Goal: Information Seeking & Learning: Learn about a topic

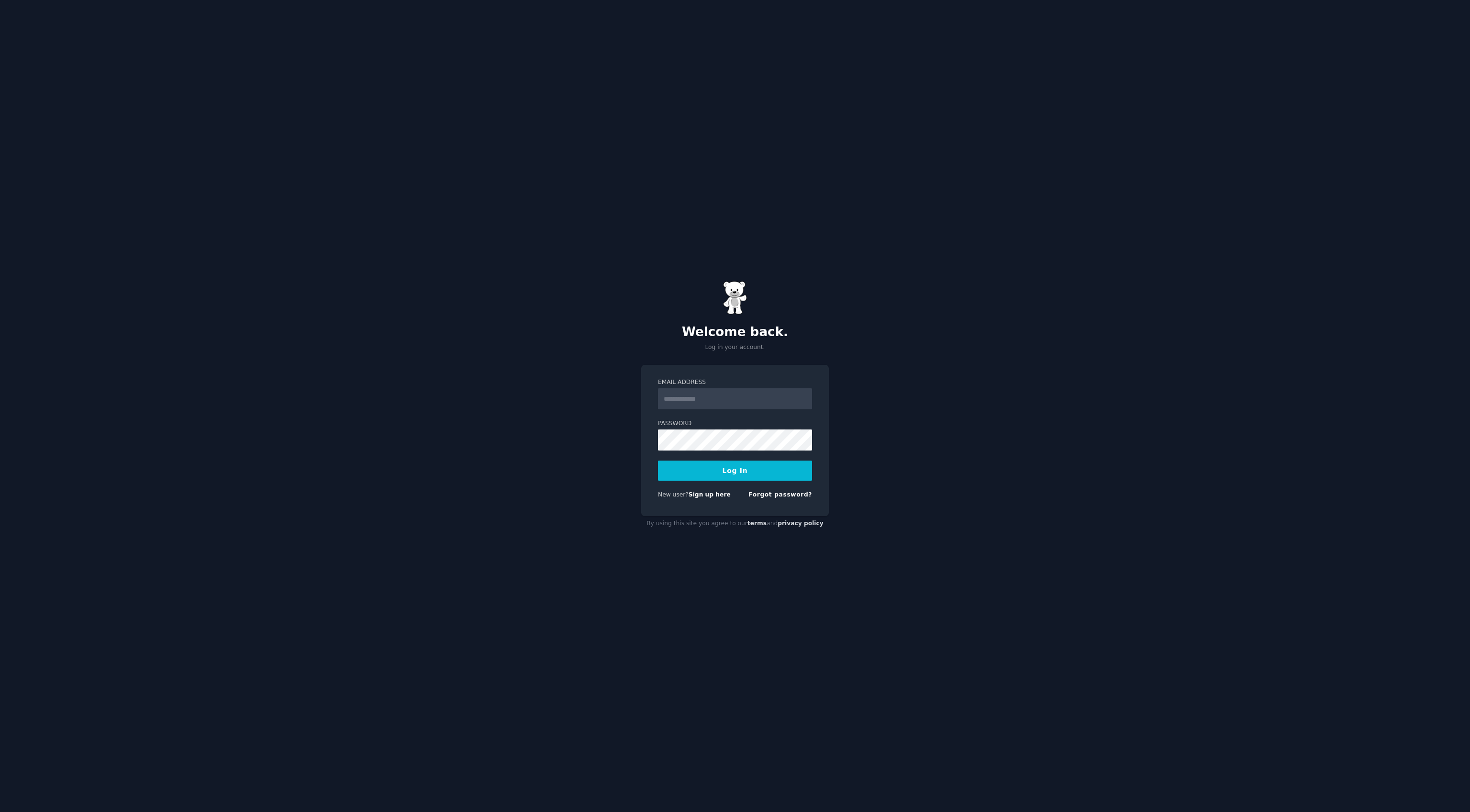
click at [766, 393] on input "Email Address" at bounding box center [735, 398] width 154 height 21
click at [805, 365] on div "Email Address Password Log In New user? Sign up here Forgot password?" at bounding box center [735, 440] width 188 height 151
click at [658, 409] on nordpass-icon at bounding box center [658, 409] width 0 height 0
click at [552, 293] on div "Welcome back. Log in your account. Email Address Password Log In New user? Sign…" at bounding box center [735, 406] width 1470 height 812
click at [748, 287] on div "Welcome back. Log in your account." at bounding box center [735, 315] width 188 height 70
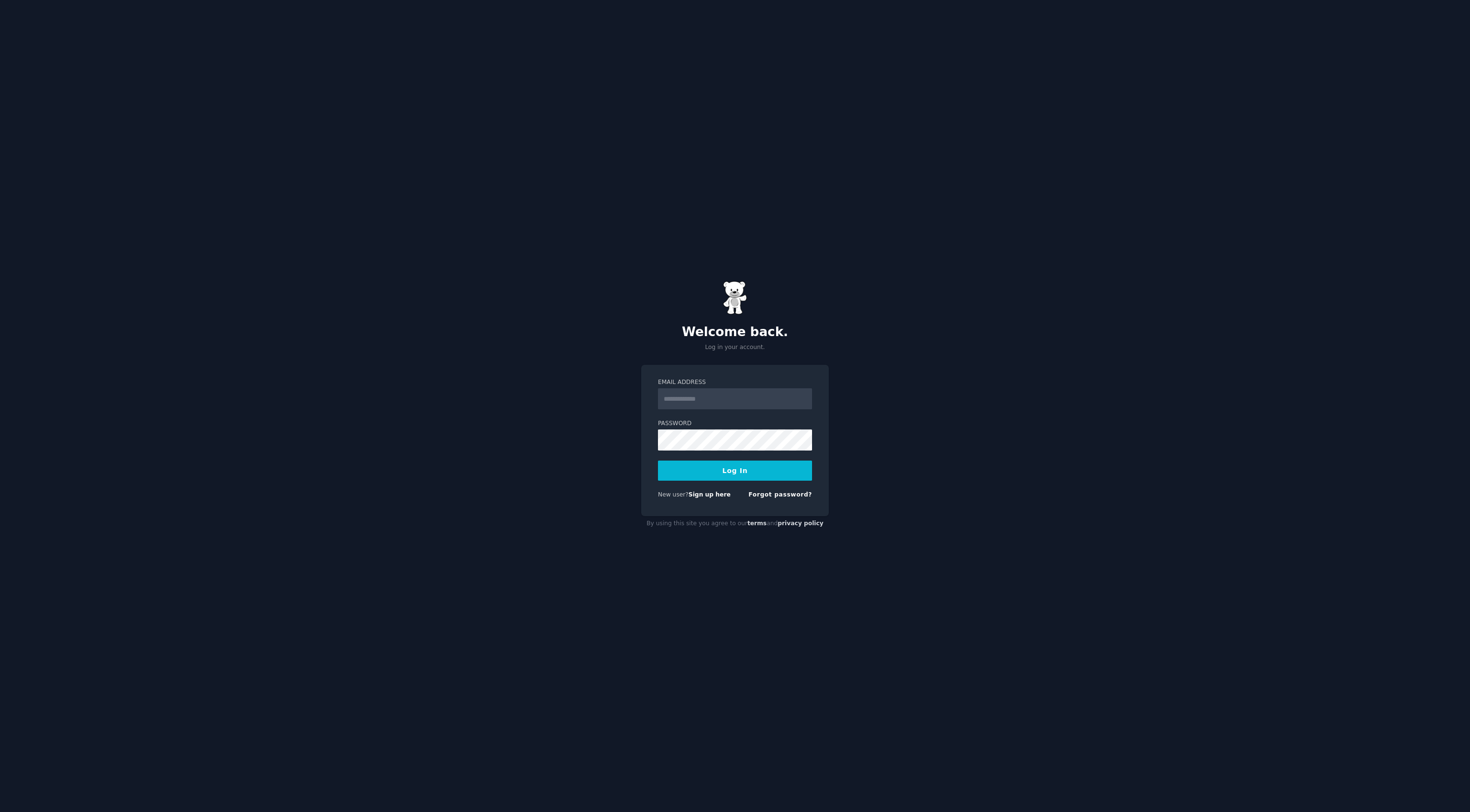
click at [730, 290] on img at bounding box center [735, 298] width 24 height 34
click at [747, 298] on img at bounding box center [735, 298] width 24 height 34
click at [716, 391] on input "Email Address" at bounding box center [735, 398] width 154 height 21
type input "**********"
click at [713, 498] on link "Sign up here" at bounding box center [710, 495] width 43 height 7
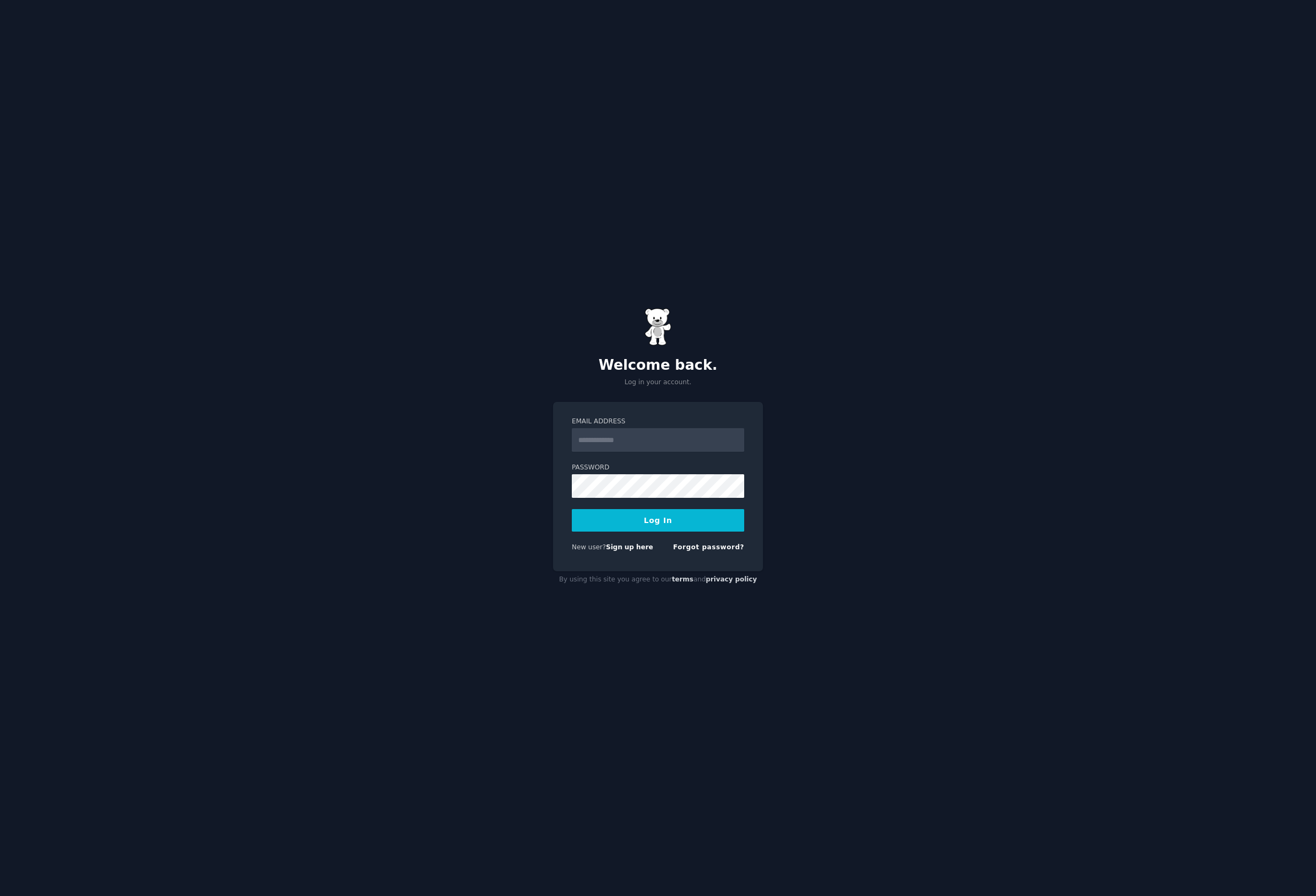
click at [675, 436] on input "Email Address" at bounding box center [658, 440] width 172 height 24
type input "**********"
click at [713, 554] on div "Forgot password?" at bounding box center [709, 550] width 71 height 14
click at [713, 548] on link "Forgot password?" at bounding box center [709, 547] width 71 height 8
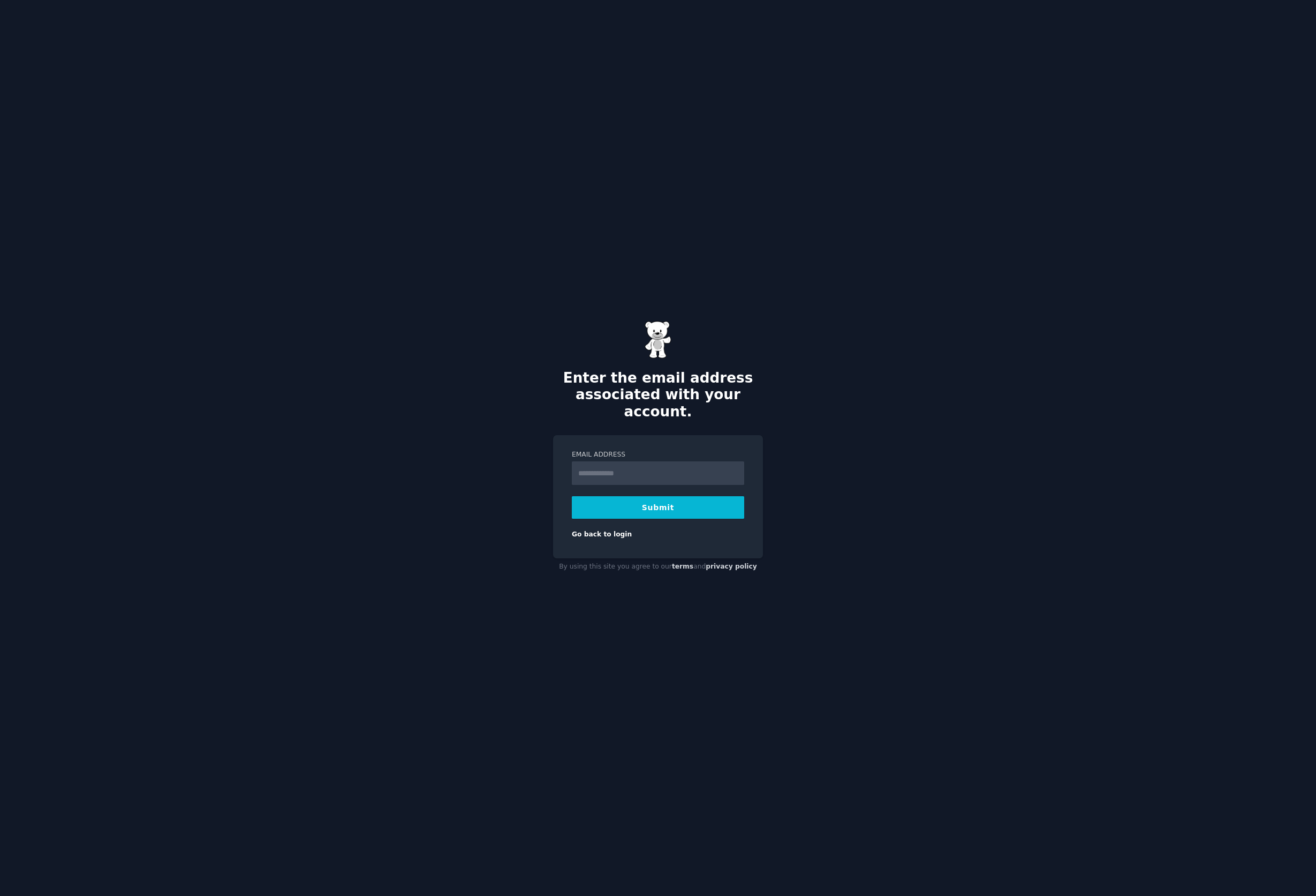
click at [677, 463] on input "Email Address" at bounding box center [658, 473] width 172 height 24
type input "**********"
click at [669, 499] on button "Submit" at bounding box center [658, 506] width 172 height 23
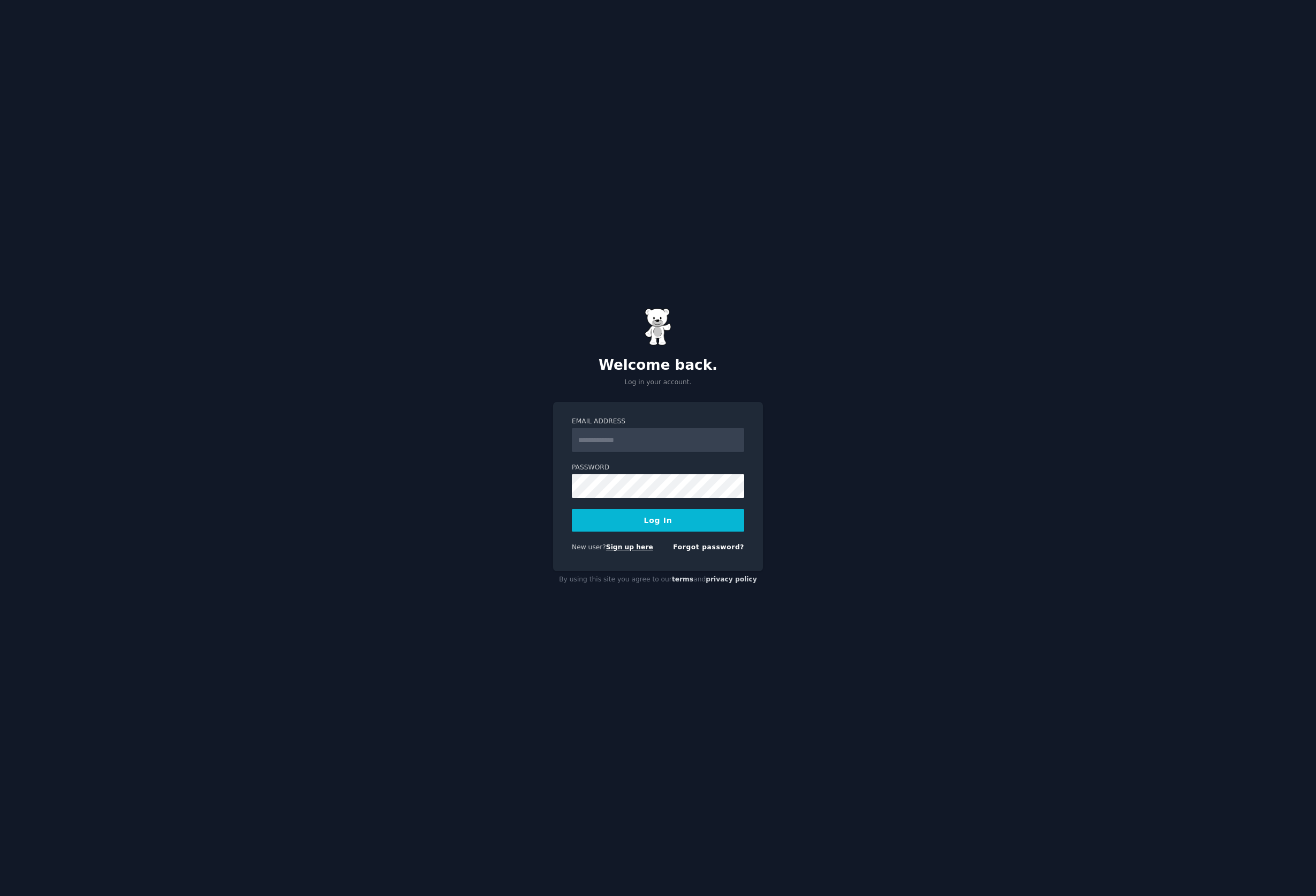
click at [624, 546] on link "Sign up here" at bounding box center [630, 547] width 48 height 8
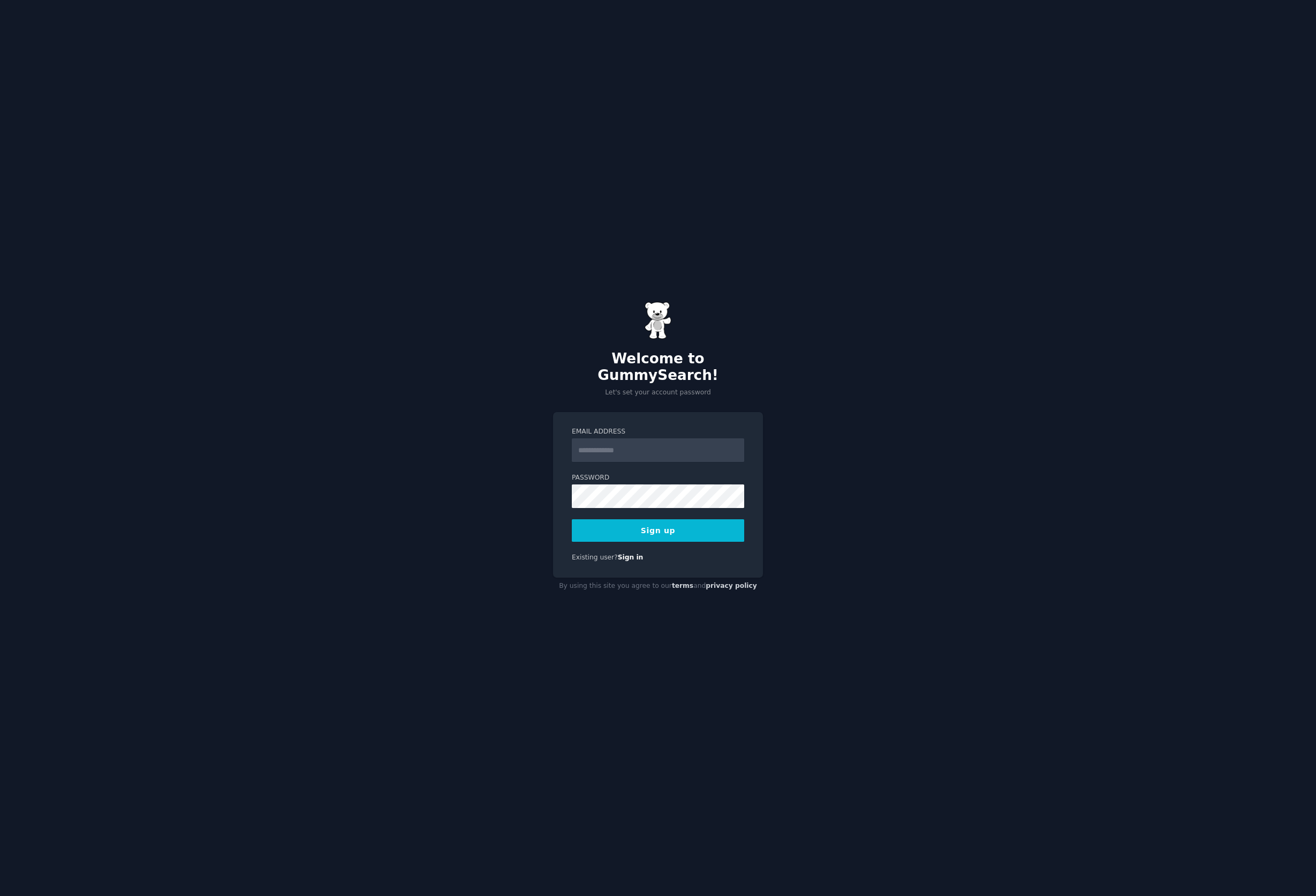
click at [662, 439] on input "Email Address" at bounding box center [658, 450] width 172 height 24
click at [0, 895] on nordpass-autofill-portal at bounding box center [0, 896] width 0 height 0
type input "**********"
click at [621, 462] on form "**********" at bounding box center [658, 485] width 172 height 115
click at [0, 895] on nordpass-autofill-portal at bounding box center [0, 896] width 0 height 0
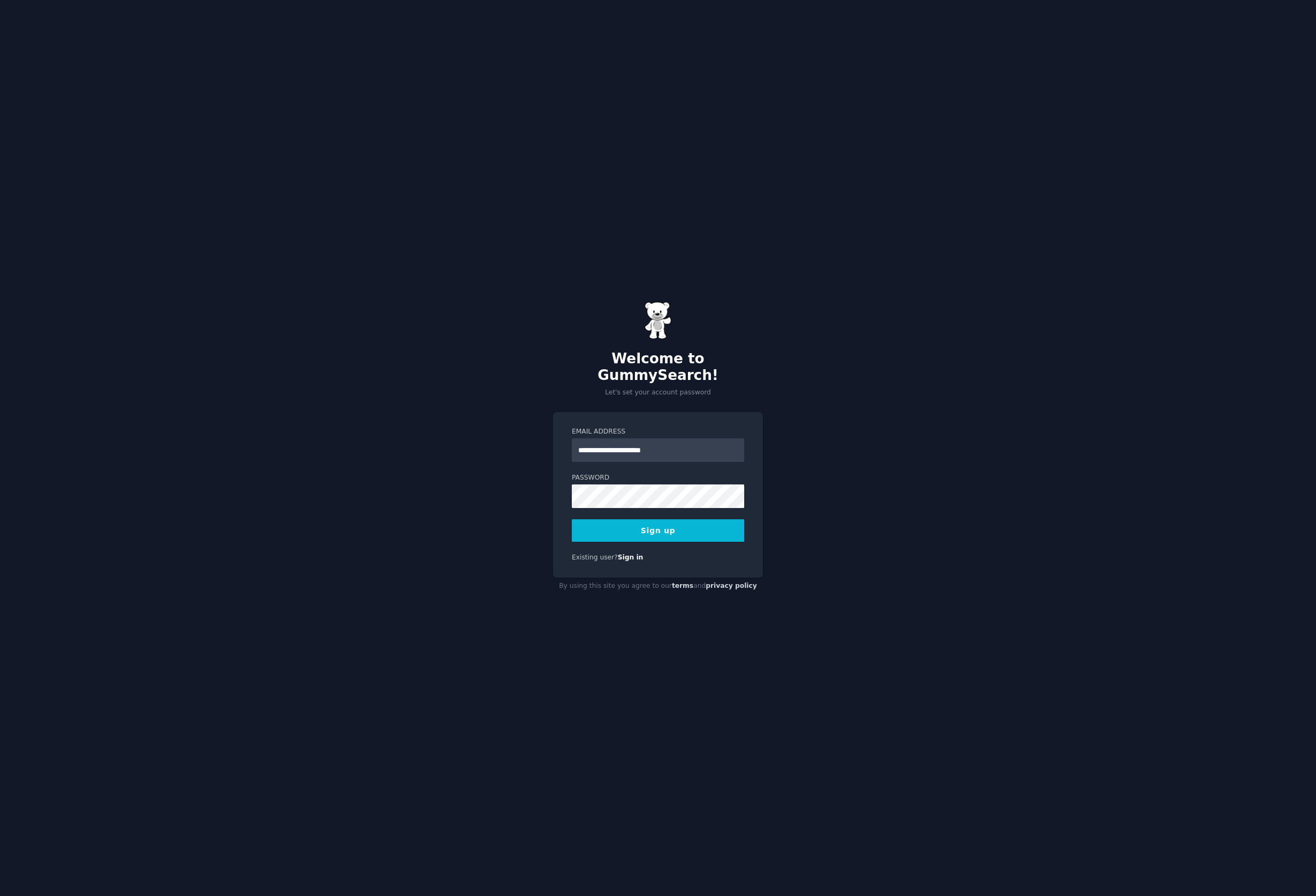
click at [659, 524] on button "Sign up" at bounding box center [658, 530] width 172 height 23
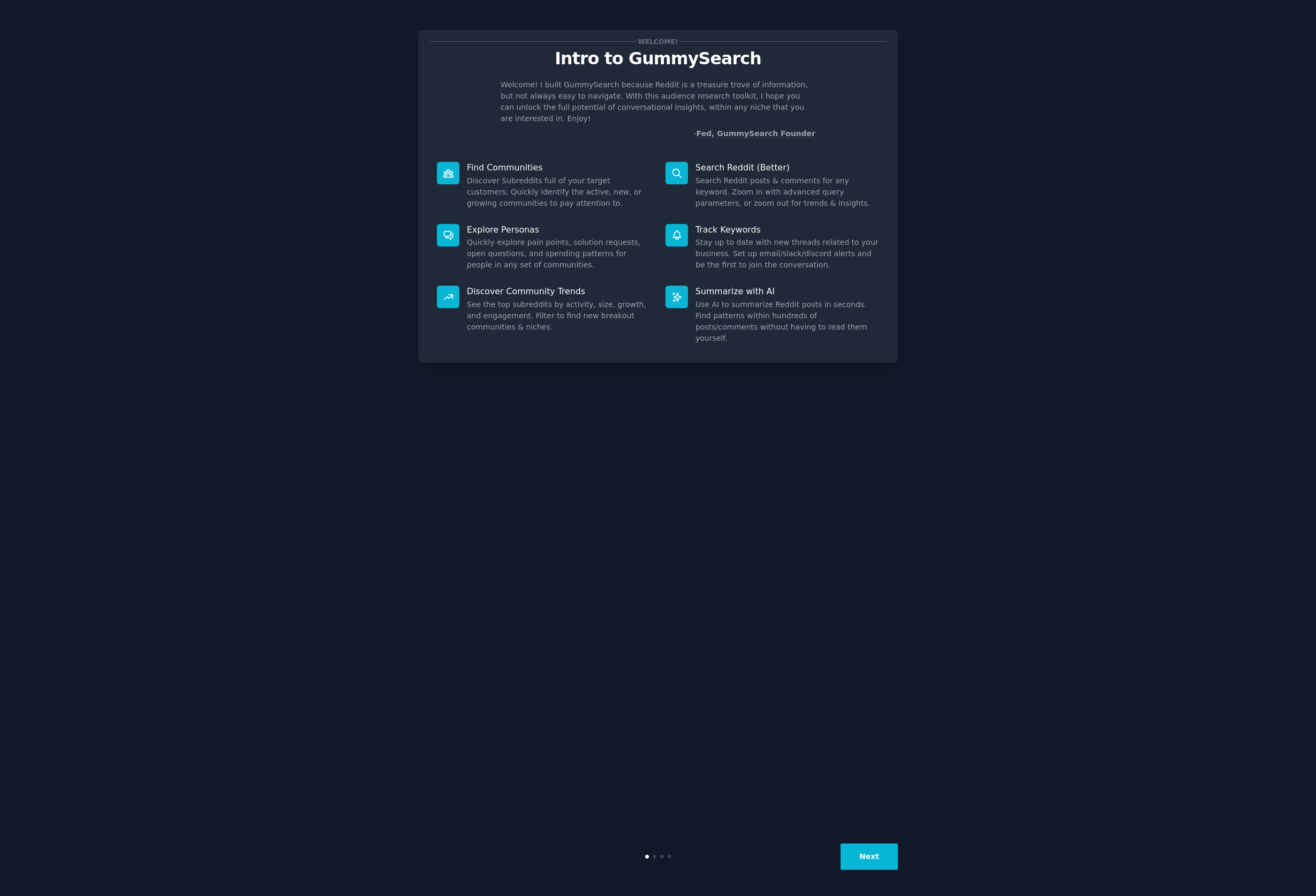
click at [0, 895] on nordpass-portal at bounding box center [0, 896] width 0 height 0
click at [882, 854] on button "Next" at bounding box center [870, 856] width 57 height 26
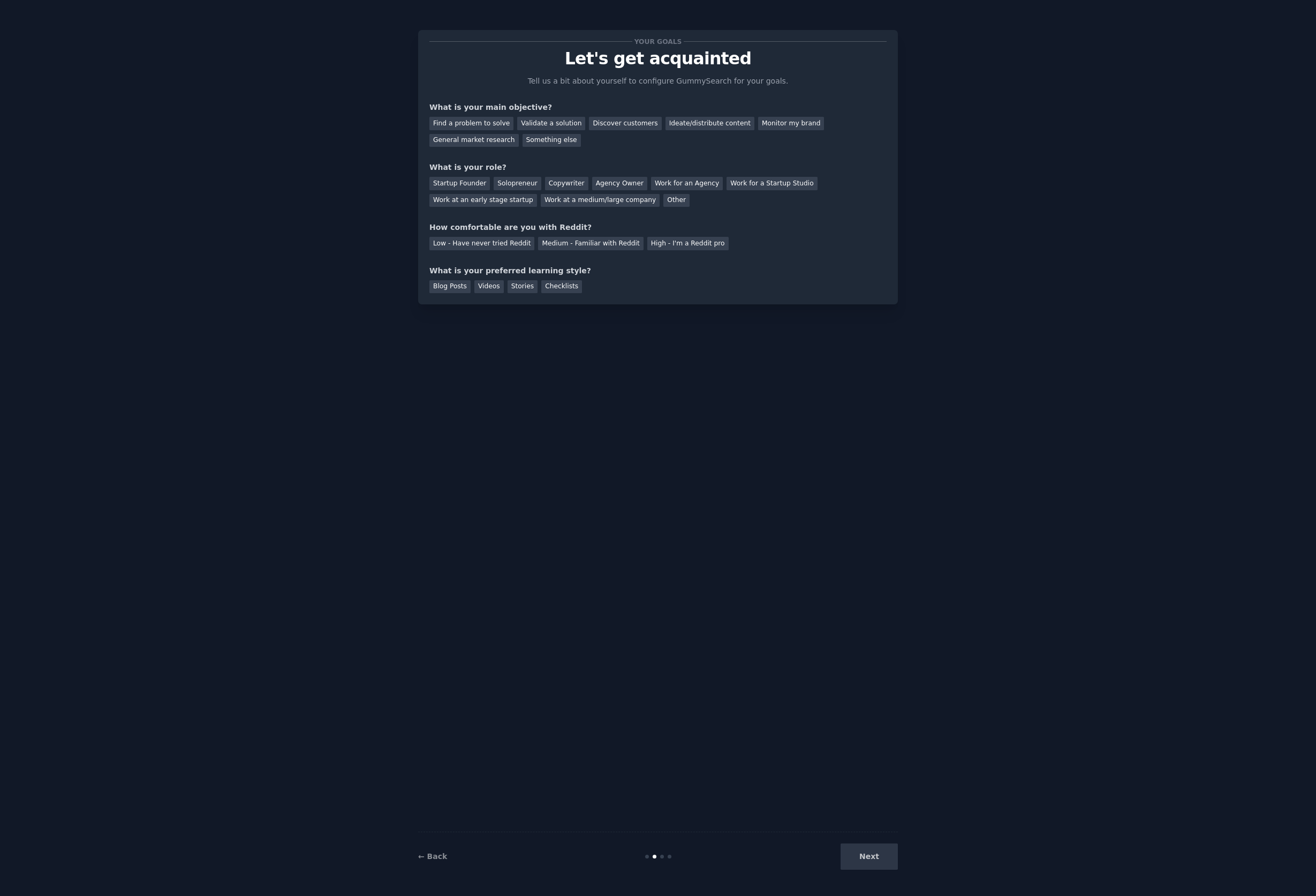
click at [881, 855] on div "Next" at bounding box center [819, 856] width 161 height 26
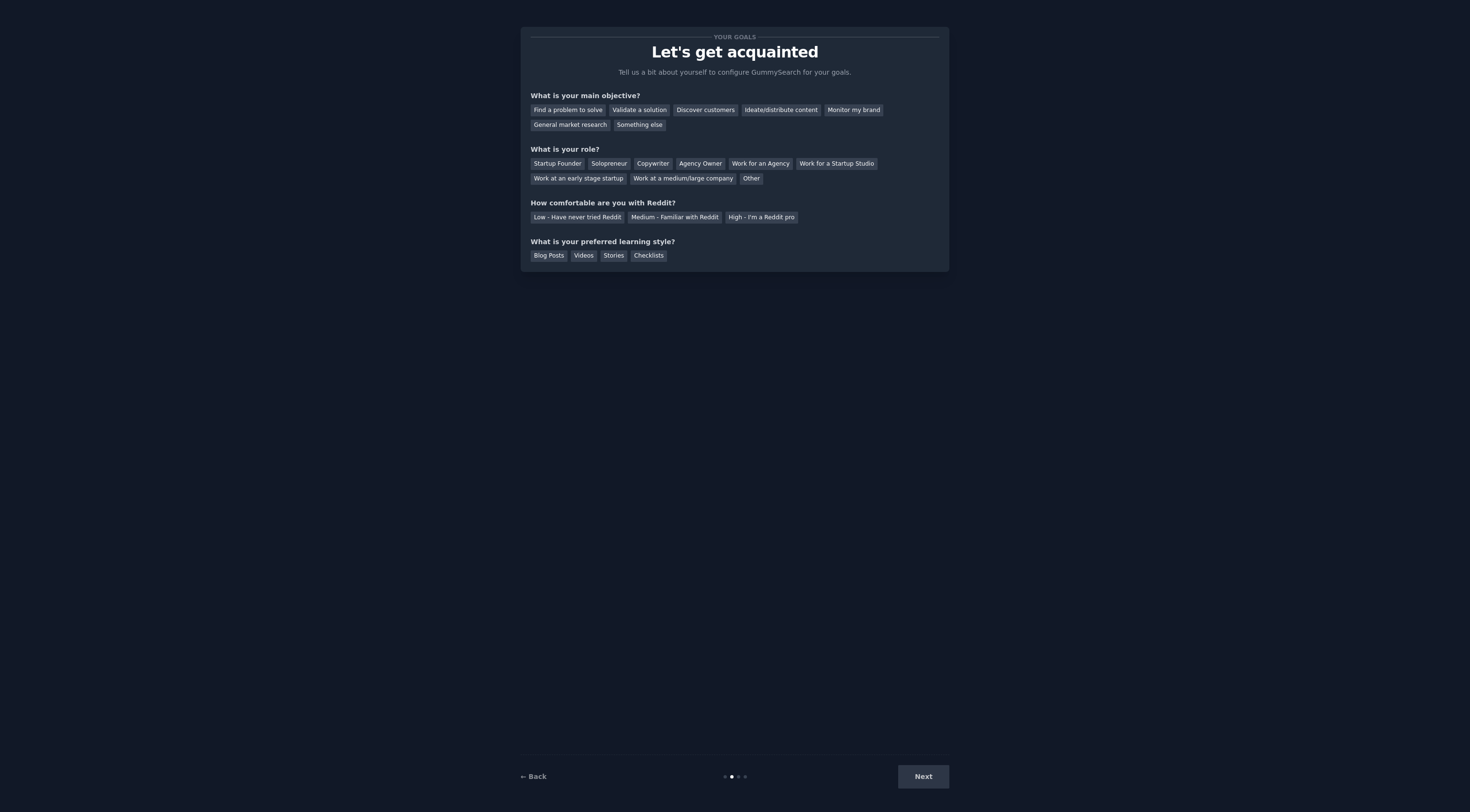
click at [623, 103] on div "Find a problem to solve Validate a solution Discover customers Ideate/distribut…" at bounding box center [735, 116] width 409 height 30
click at [623, 112] on div "Validate a solution" at bounding box center [639, 111] width 61 height 12
click at [571, 112] on div "Find a problem to solve" at bounding box center [568, 111] width 75 height 12
click at [582, 128] on div "General market research" at bounding box center [570, 126] width 80 height 12
click at [554, 160] on div "Startup Founder" at bounding box center [557, 164] width 54 height 12
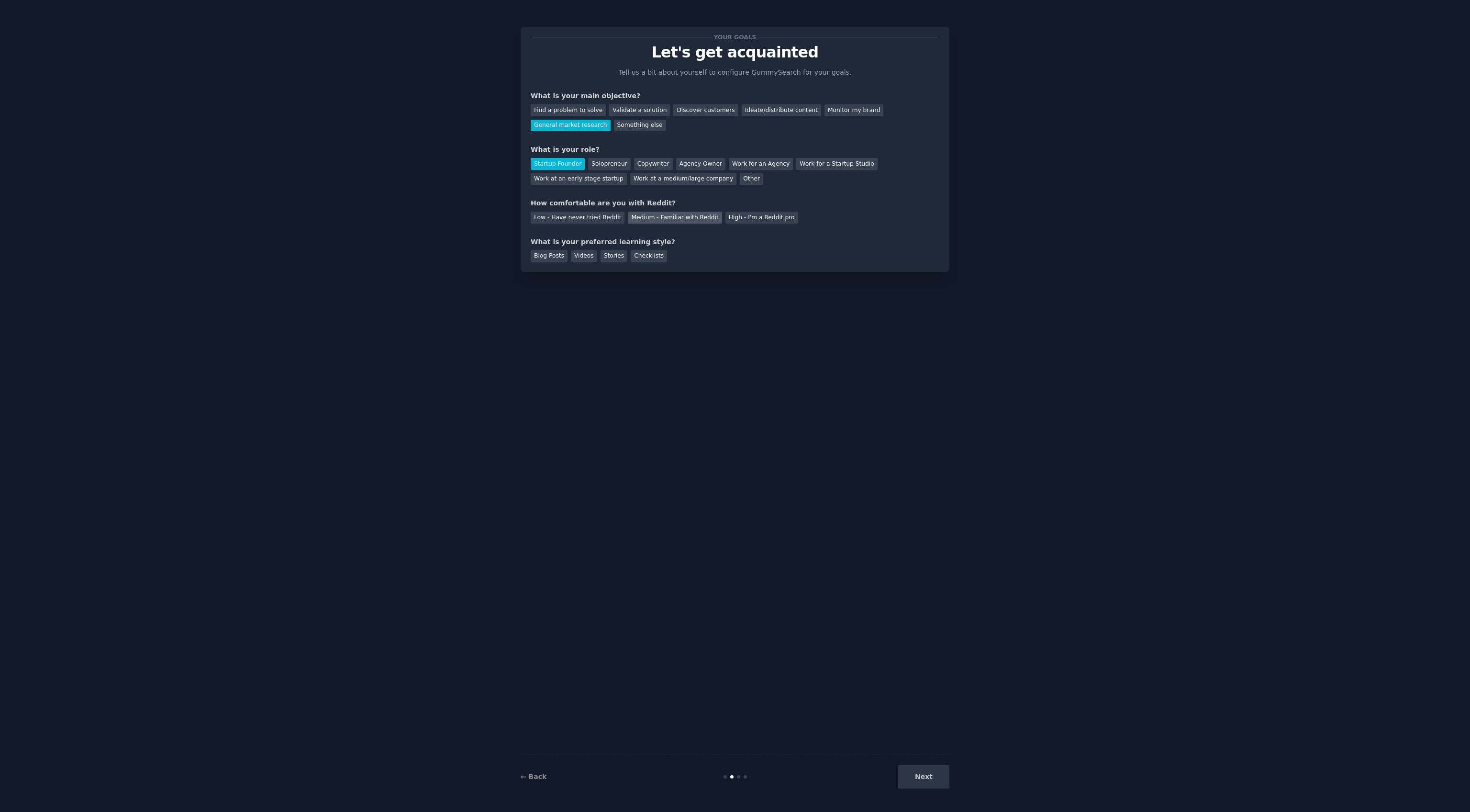
click at [649, 220] on div "Medium - Familiar with Reddit" at bounding box center [675, 218] width 94 height 12
click at [655, 257] on div "Checklists" at bounding box center [648, 257] width 36 height 12
click at [925, 781] on button "Next" at bounding box center [924, 777] width 51 height 23
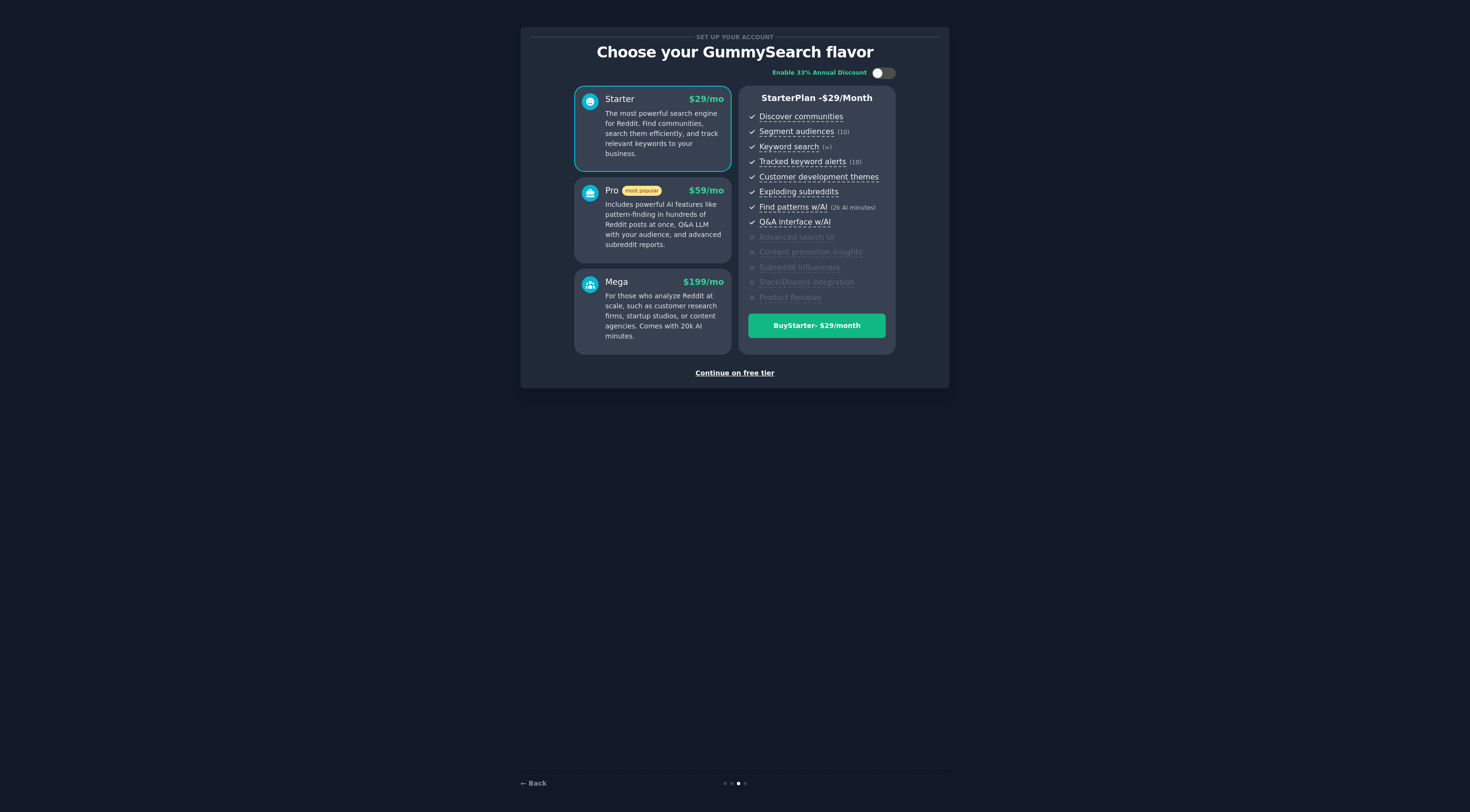
click at [743, 373] on div "Continue on free tier" at bounding box center [735, 373] width 409 height 10
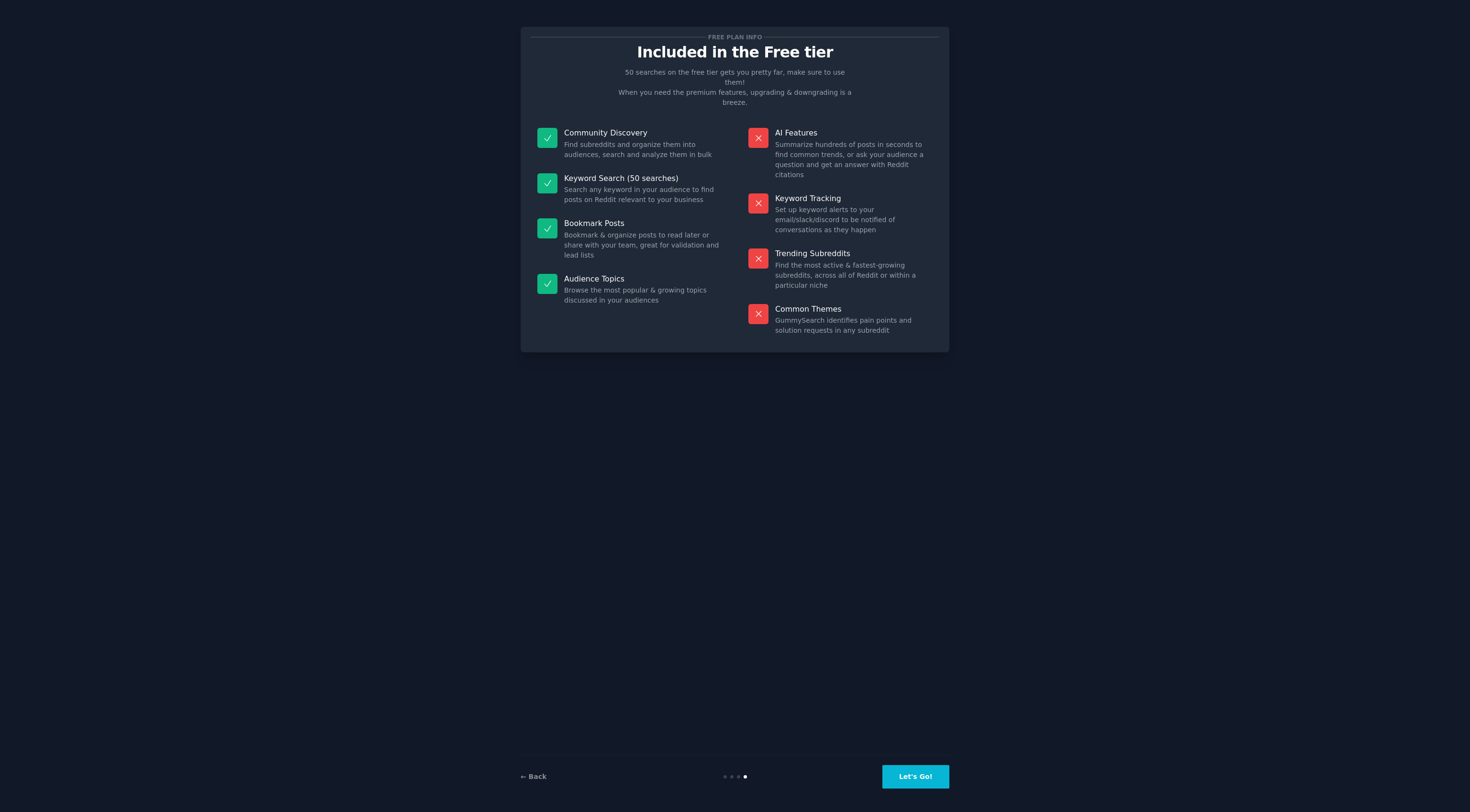
click at [926, 778] on button "Let's Go!" at bounding box center [917, 777] width 67 height 23
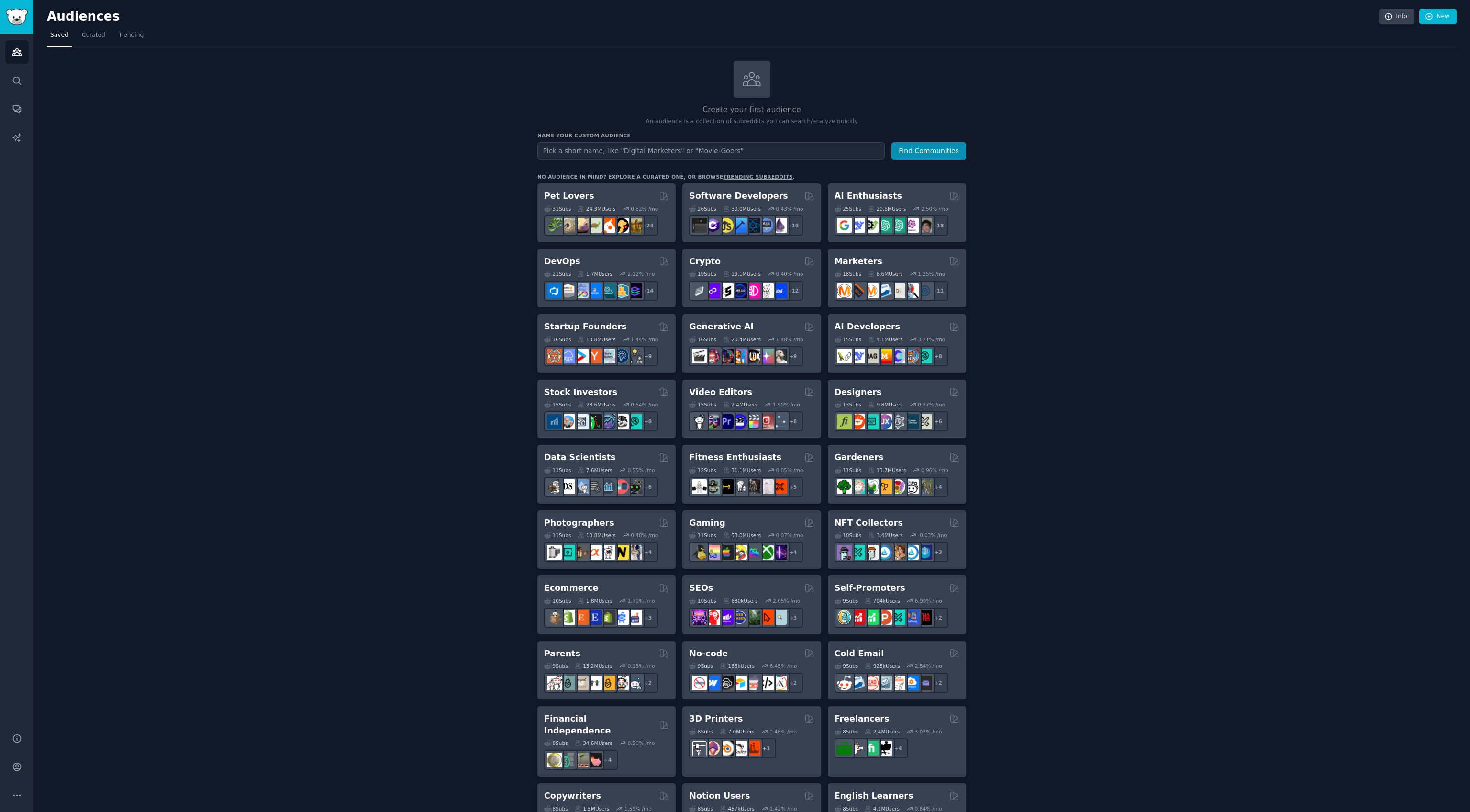
click at [652, 157] on input "text" at bounding box center [711, 151] width 347 height 18
type input "recruiter"
click at [926, 146] on button "Find Communities" at bounding box center [929, 151] width 74 height 18
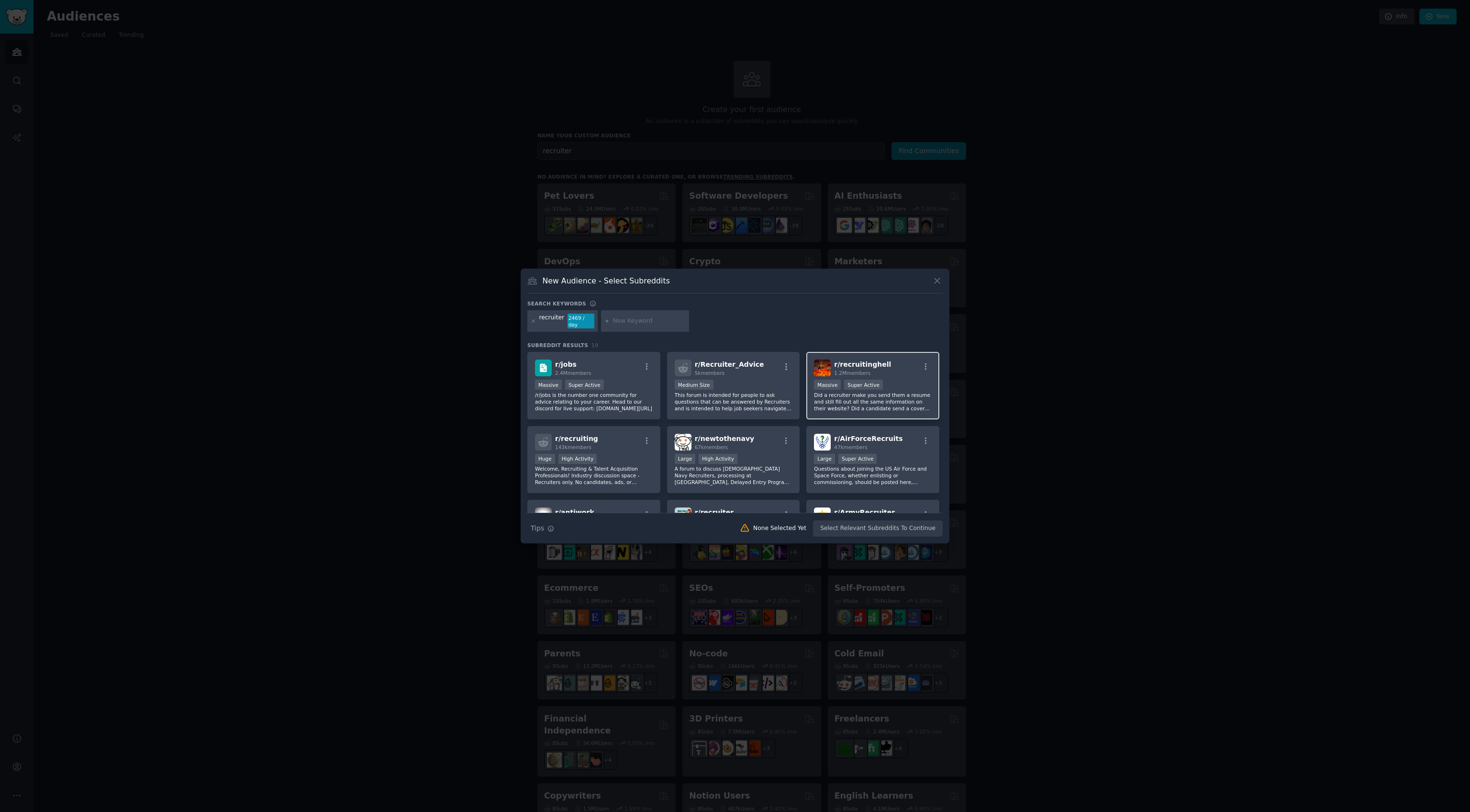
click at [903, 398] on p "Did a recruiter make you send them a resume and still fill out all the same inf…" at bounding box center [872, 401] width 118 height 20
click at [737, 412] on div "r/ Recruiter_Advice 5k members 1000 - 10,000 members Medium Size This forum is …" at bounding box center [733, 385] width 133 height 67
click at [629, 489] on div "r/ recruiting 143k members >= 80th percentile for submissions / day Huge High A…" at bounding box center [594, 460] width 133 height 67
click at [717, 301] on div "Search keywords" at bounding box center [735, 305] width 415 height 10
click at [636, 325] on div at bounding box center [645, 321] width 88 height 22
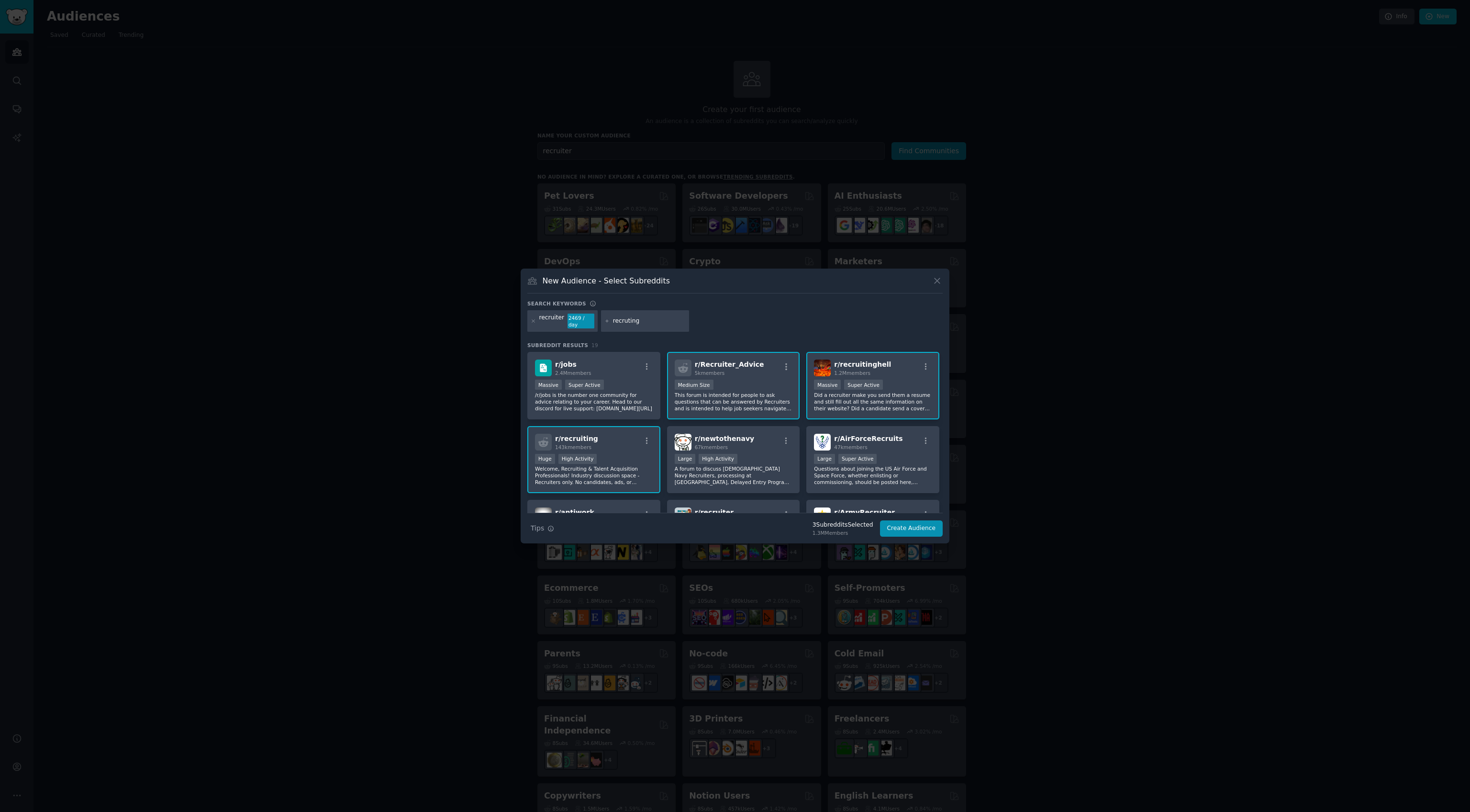
type input "recruting"
click at [726, 317] on div "recruiter 2469 / day recruting" at bounding box center [735, 322] width 415 height 26
click at [750, 321] on div "recruiter 2469 / day recruting" at bounding box center [735, 322] width 415 height 26
click at [605, 319] on icon at bounding box center [607, 321] width 5 height 5
click at [633, 321] on input "recruting" at bounding box center [649, 321] width 73 height 9
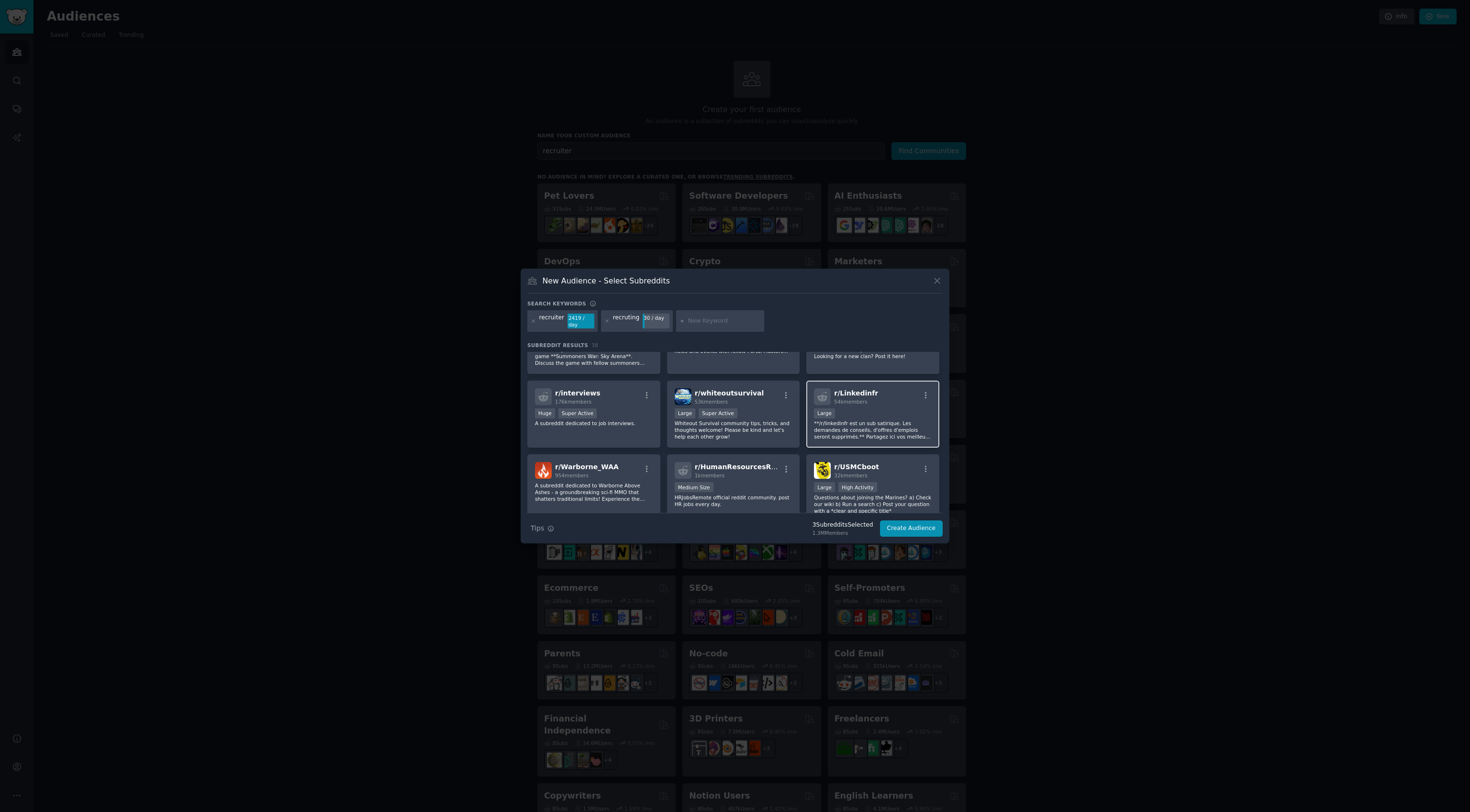
scroll to position [488, 0]
click at [558, 439] on div "r/ interviews 176k members Huge Super Active A subreddit dedicated to job inter…" at bounding box center [594, 415] width 133 height 67
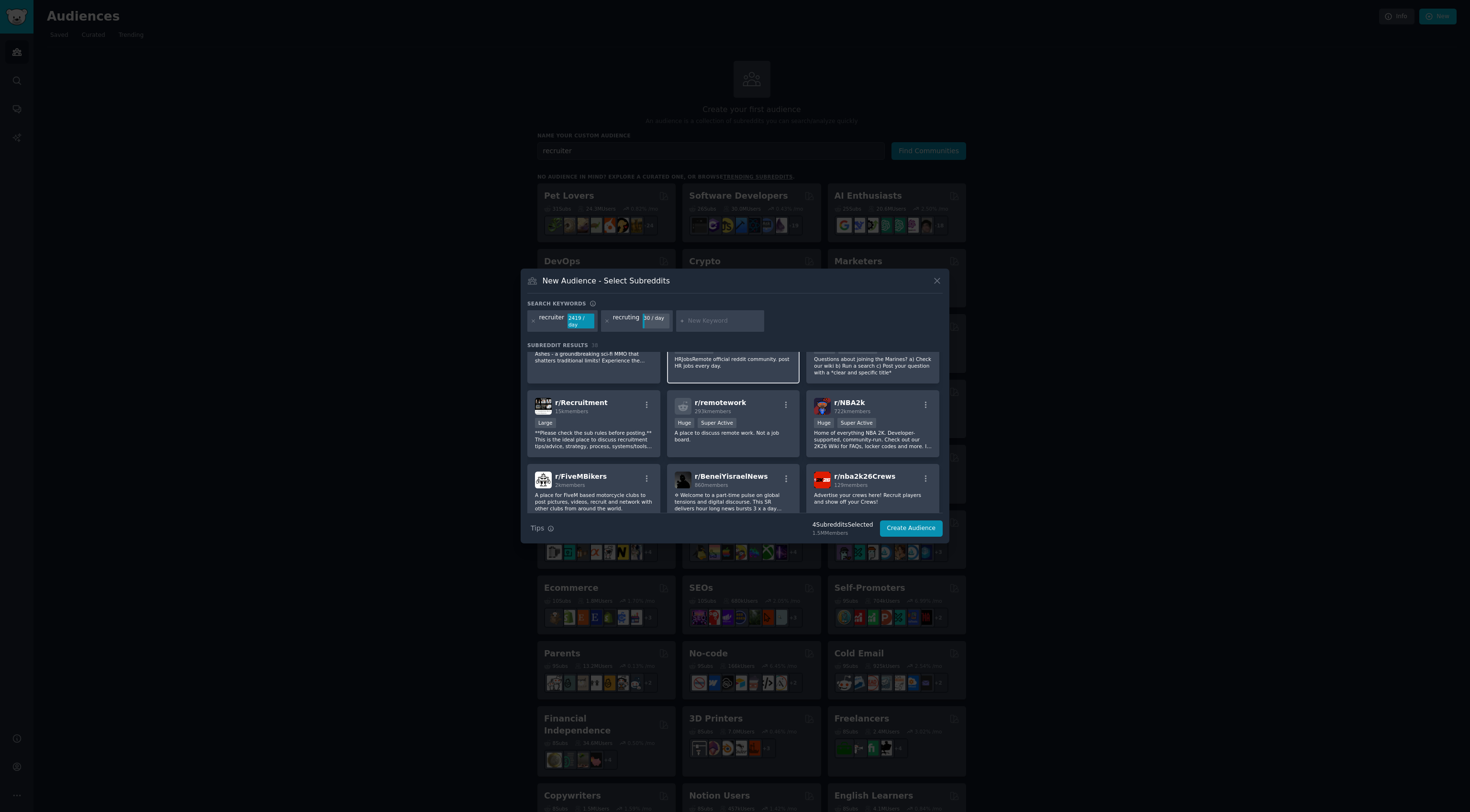
scroll to position [642, 0]
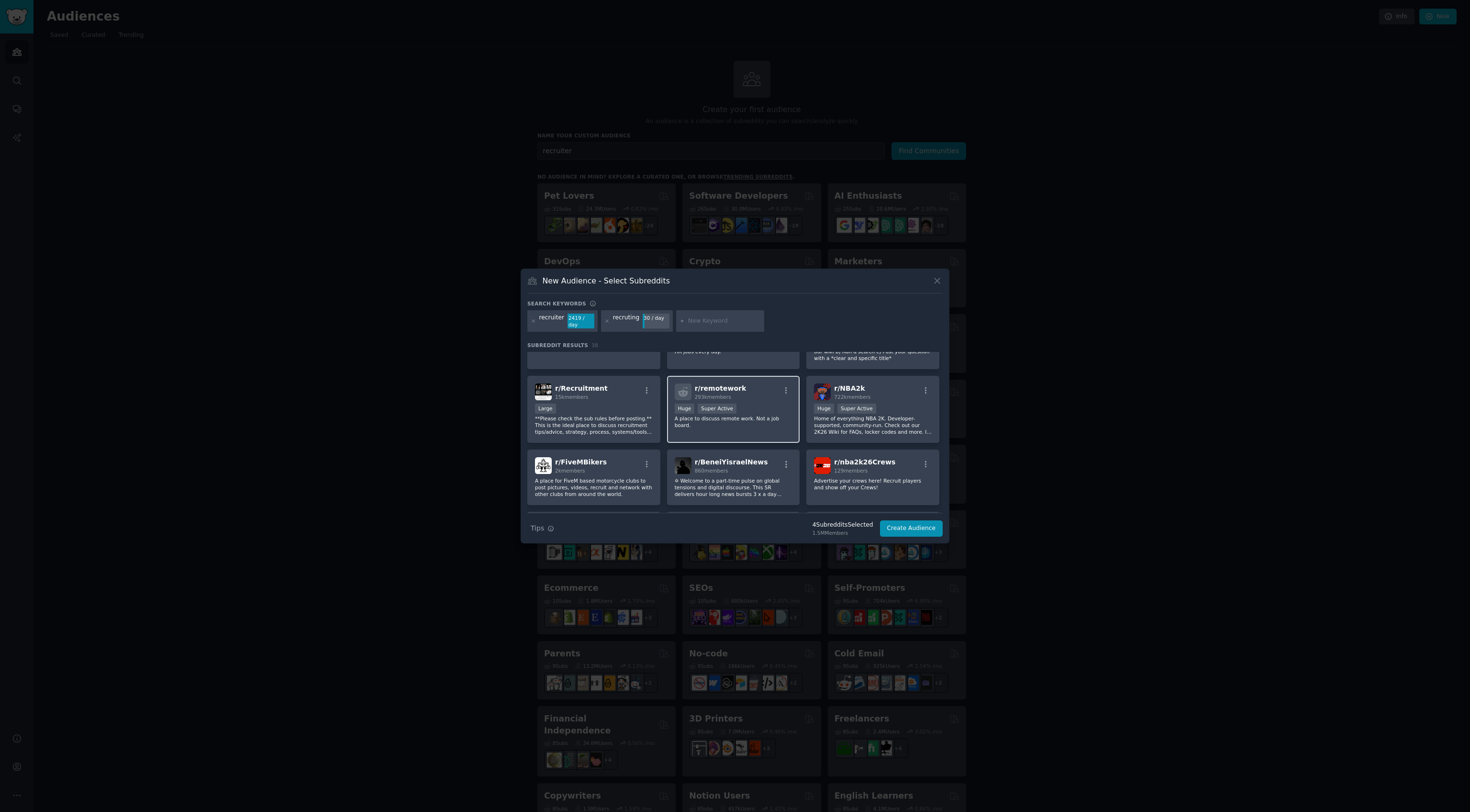
click at [737, 424] on p "A place to discuss remote work. Not a job board." at bounding box center [733, 421] width 118 height 13
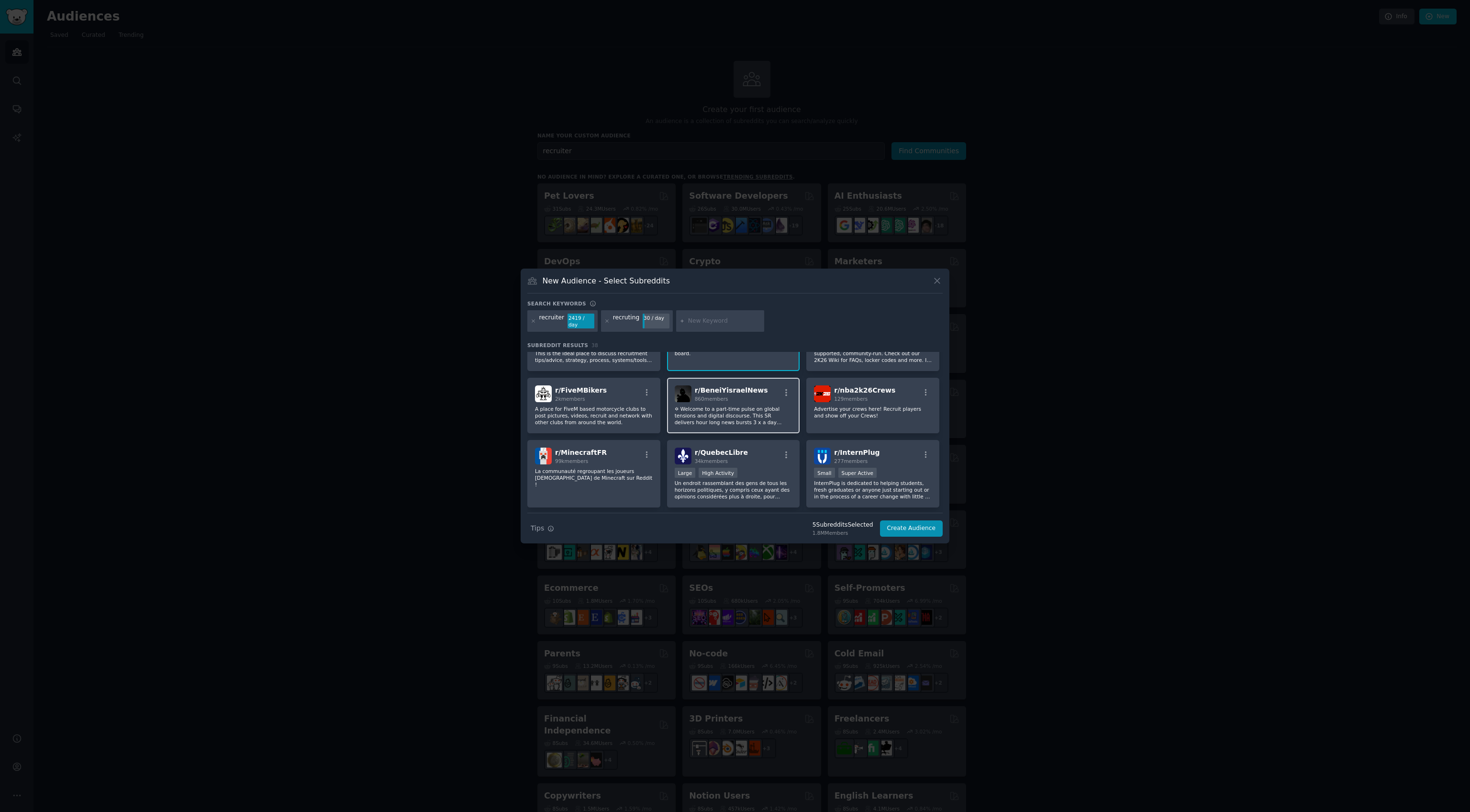
scroll to position [724, 0]
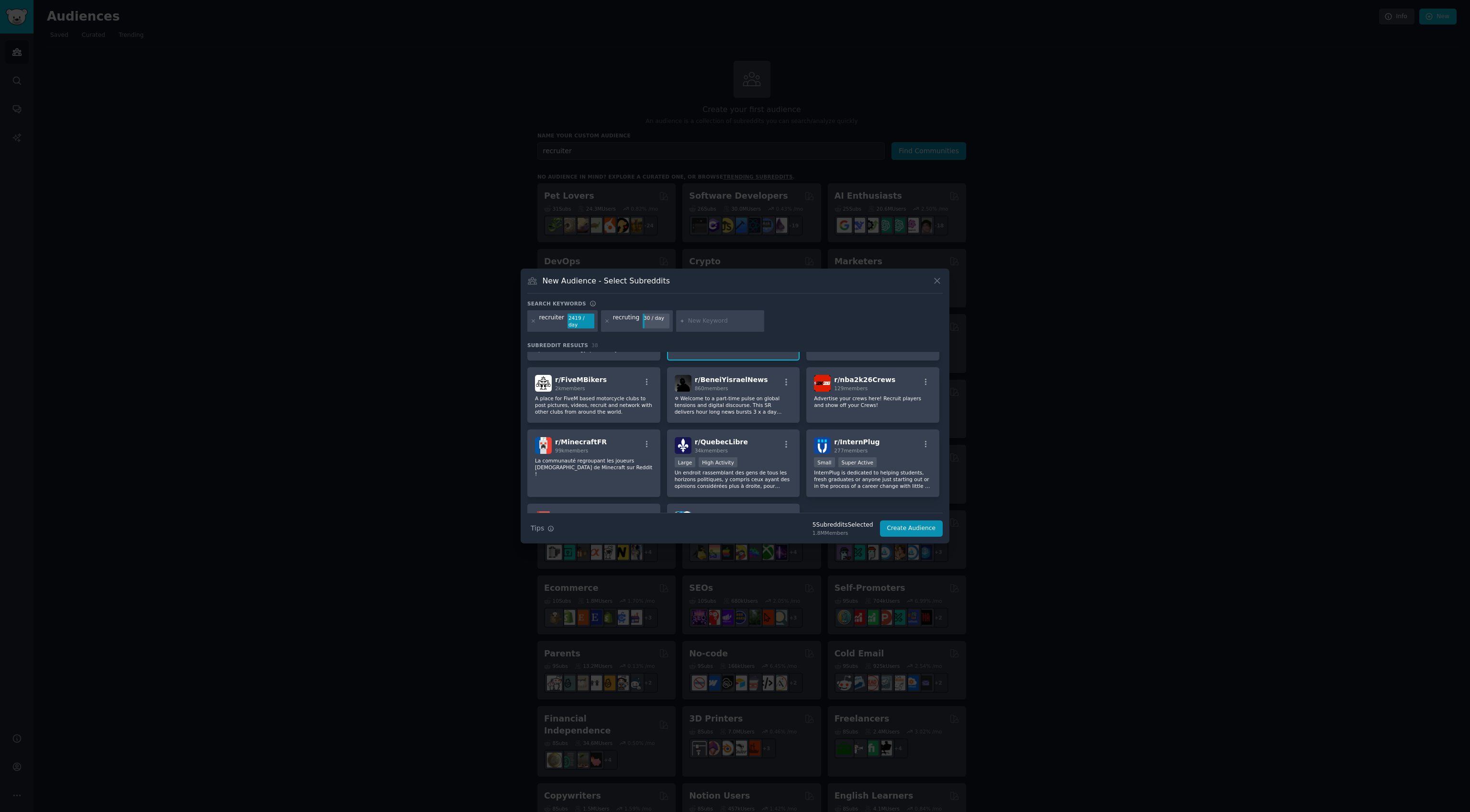
click at [705, 310] on div "Search keywords" at bounding box center [735, 305] width 415 height 10
click at [710, 321] on input "text" at bounding box center [724, 321] width 73 height 9
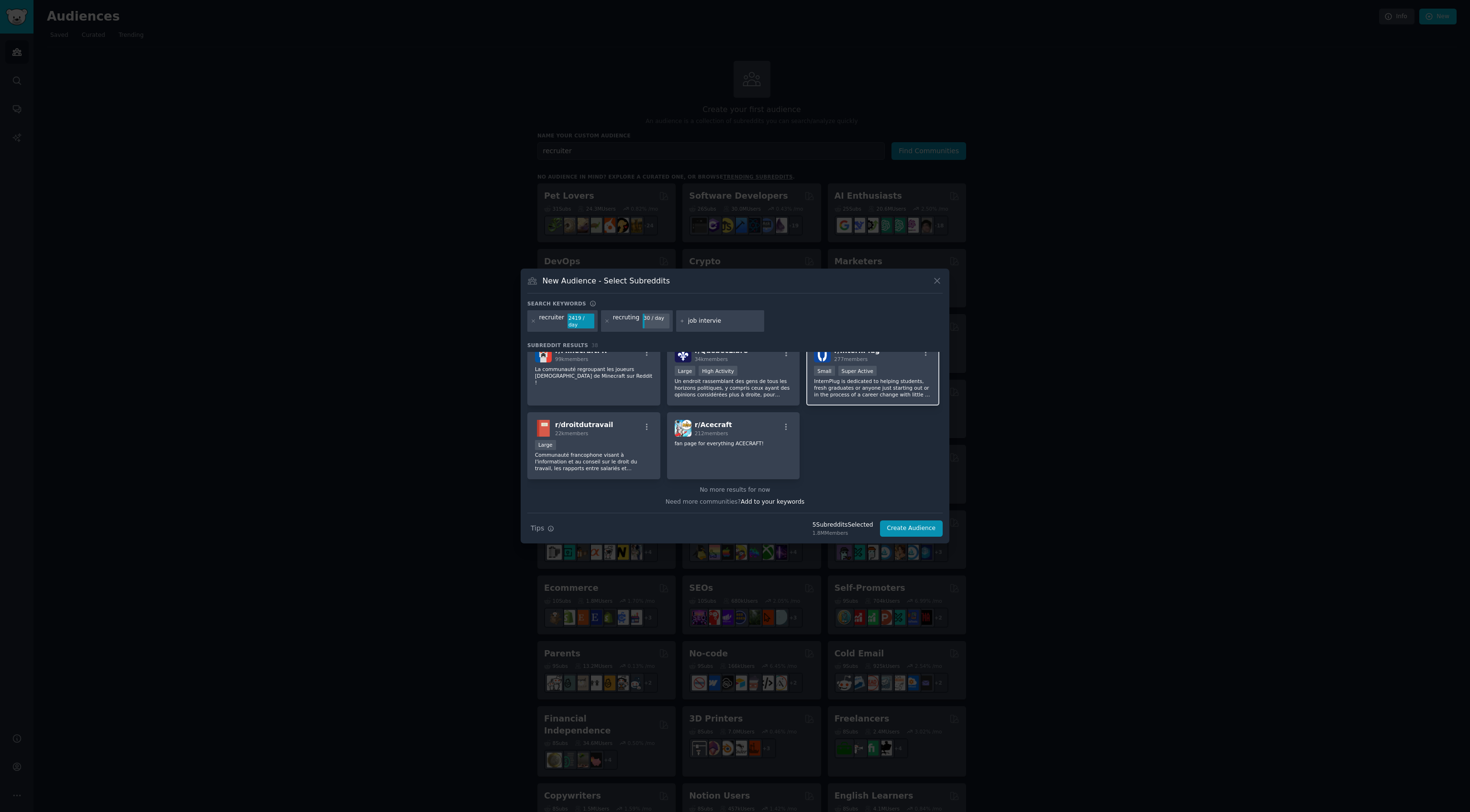
type input "job interview"
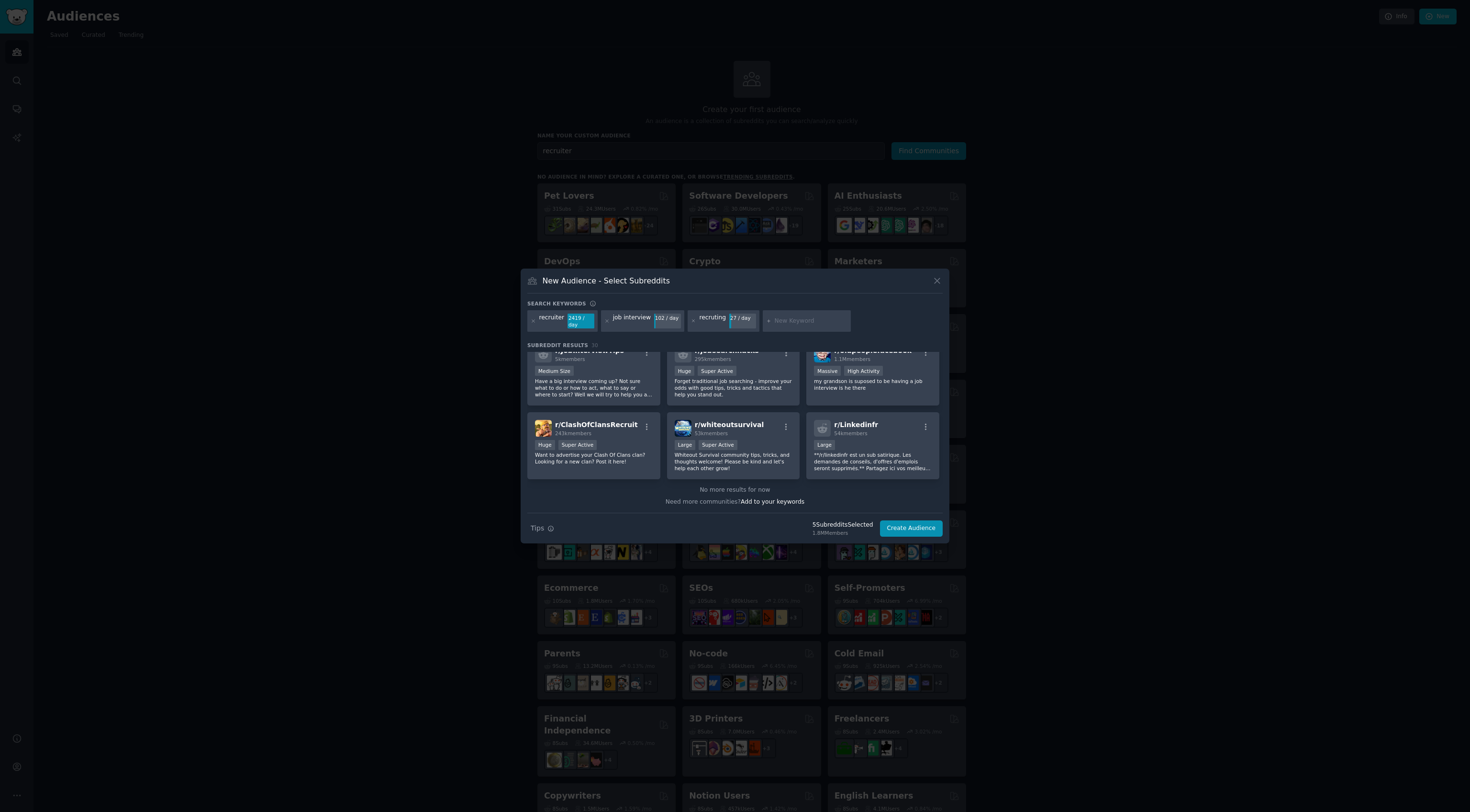
scroll to position [604, 0]
click at [789, 326] on div at bounding box center [807, 321] width 88 height 22
click at [789, 322] on input "text" at bounding box center [811, 321] width 73 height 9
click at [915, 520] on button "Create Audience" at bounding box center [911, 528] width 63 height 16
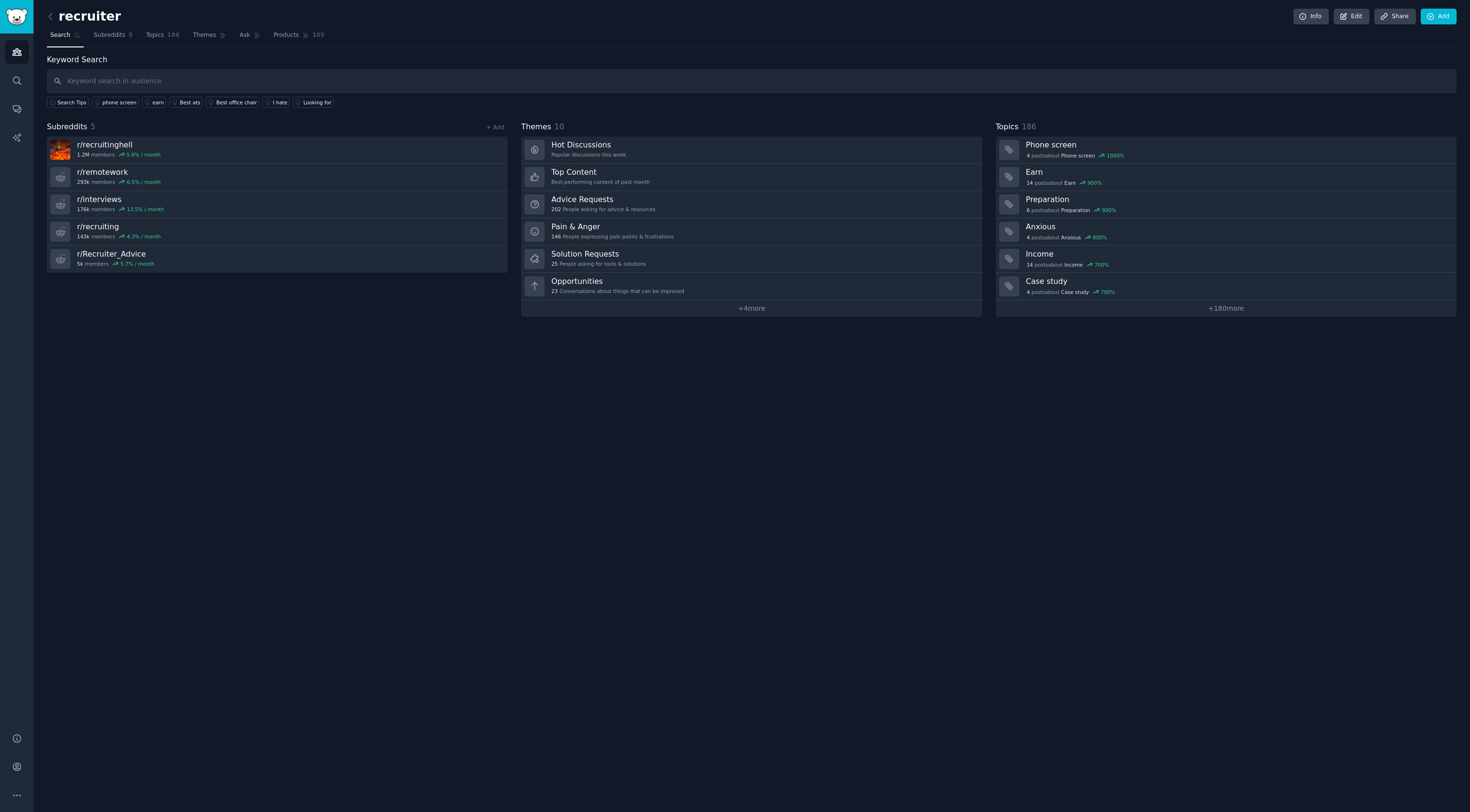
click at [186, 81] on input "text" at bounding box center [752, 81] width 1410 height 25
type input "ai"
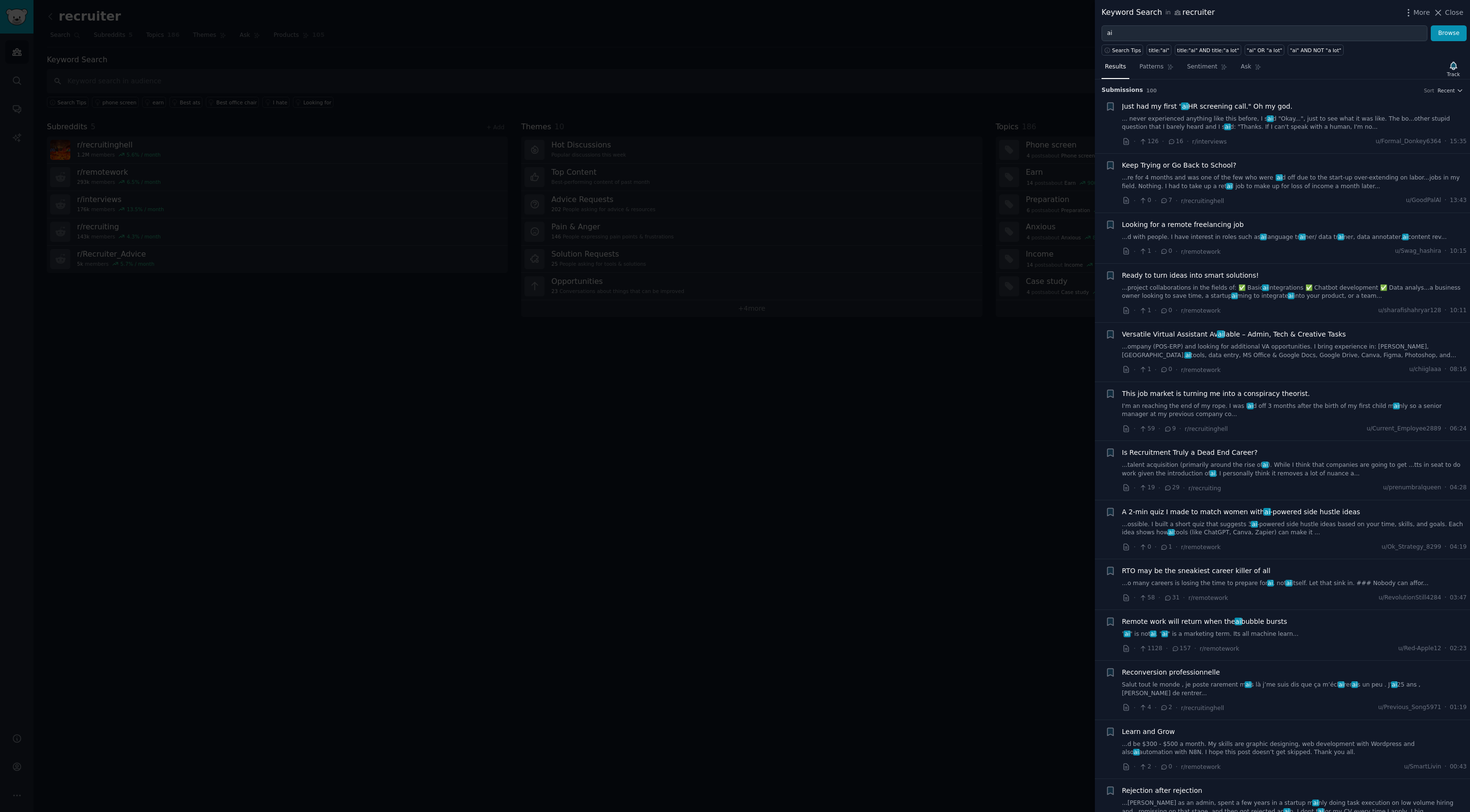
click at [1176, 103] on span "Just had my first " ai HR screening call." Oh my god." at bounding box center [1207, 106] width 170 height 10
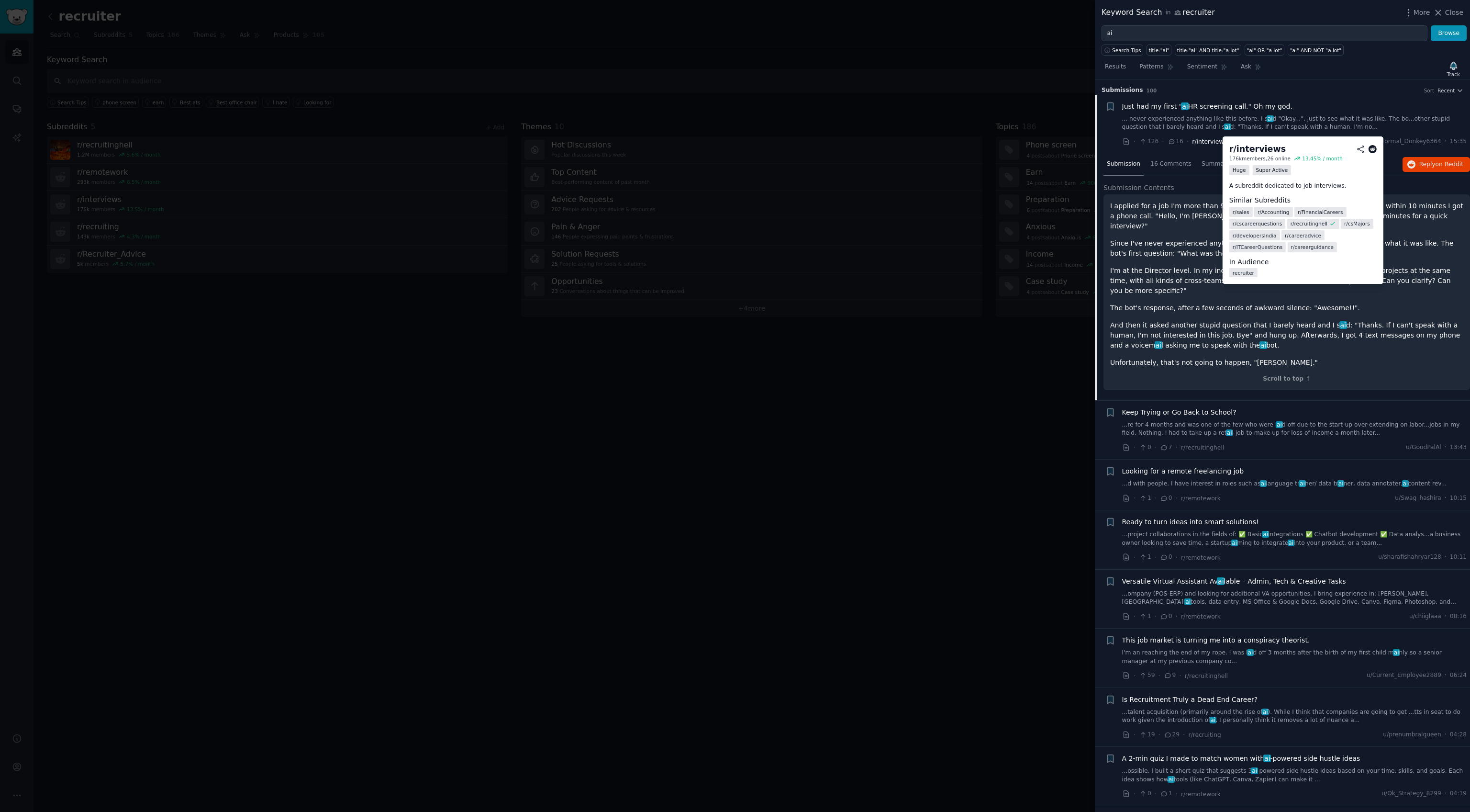
click at [1176, 142] on span "r/interviews" at bounding box center [1209, 142] width 35 height 7
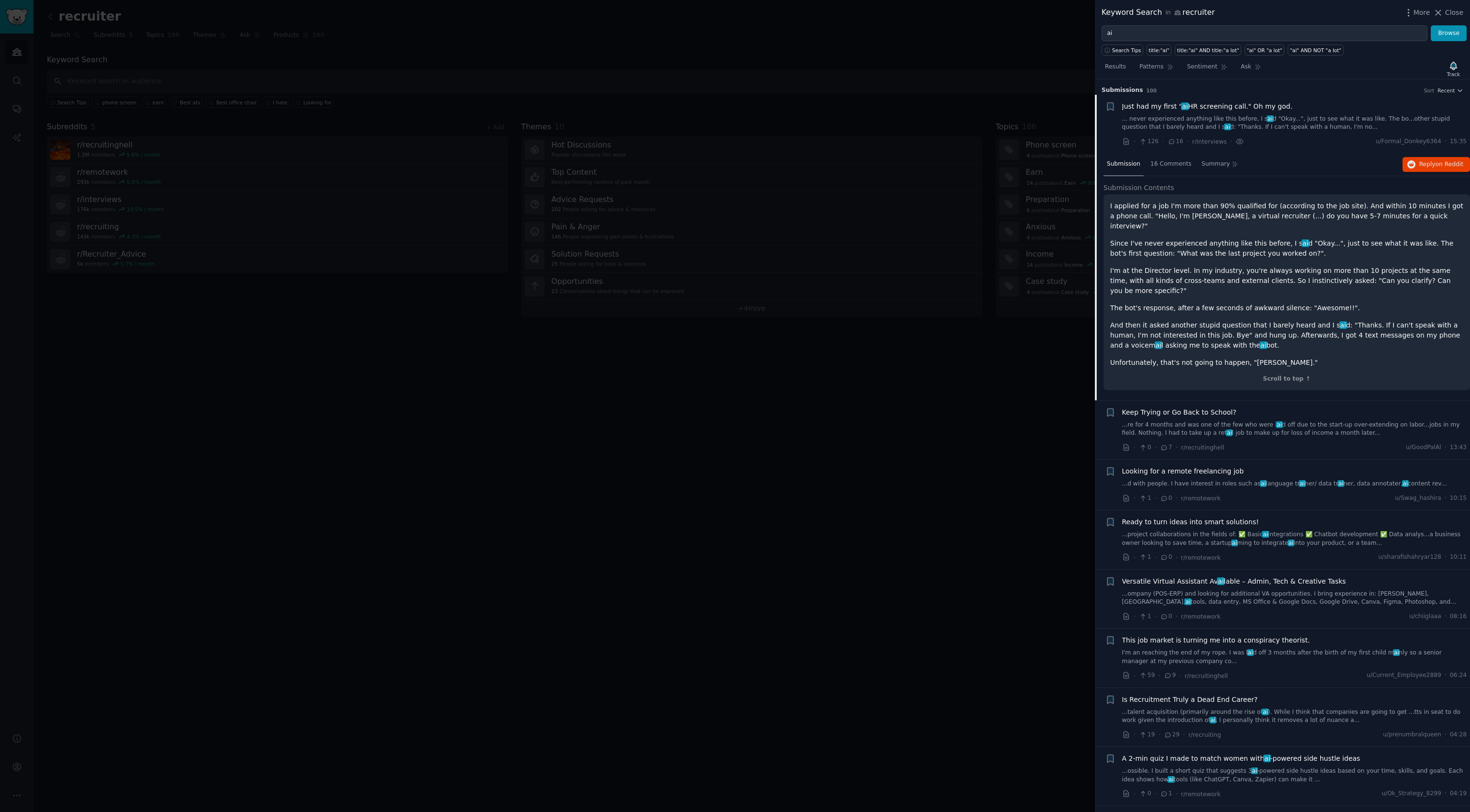
click at [1176, 118] on link "... never experienced anything like this before, I s ai d "Okay...", just to se…" at bounding box center [1295, 123] width 345 height 17
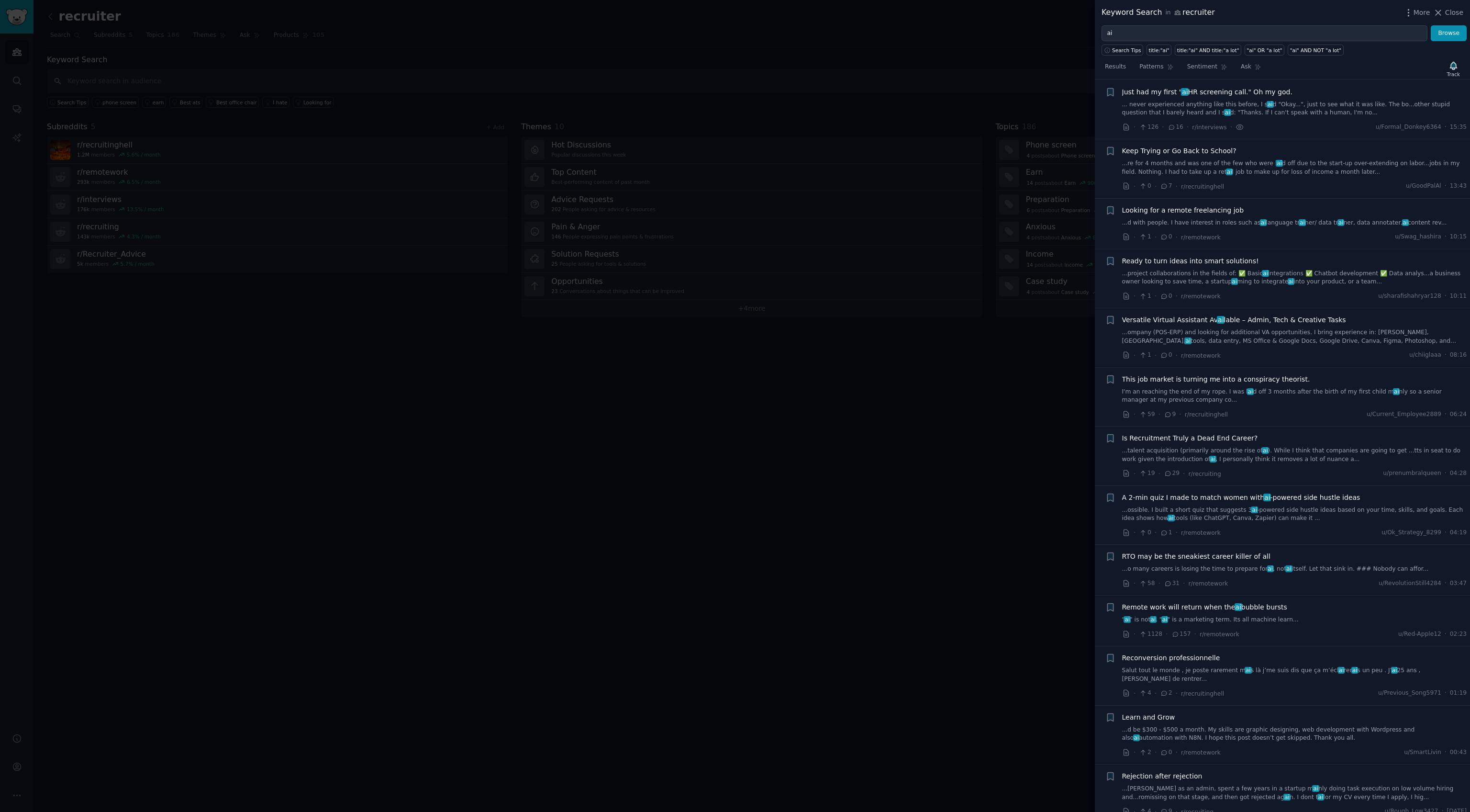
scroll to position [15, 0]
click at [1176, 88] on span "ai" at bounding box center [1185, 91] width 8 height 8
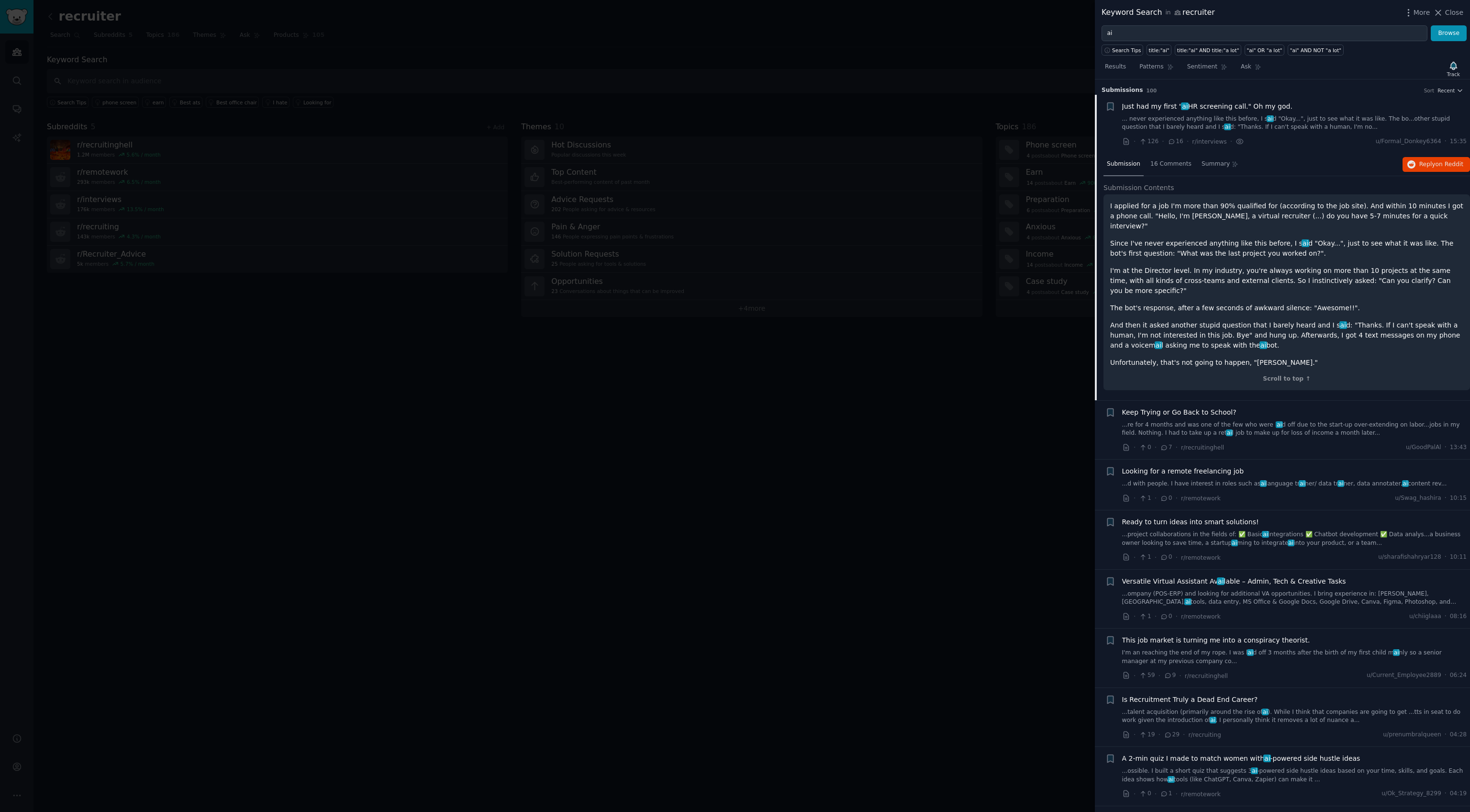
click at [1174, 140] on span "16" at bounding box center [1176, 142] width 16 height 9
click at [1176, 139] on icon at bounding box center [1241, 141] width 9 height 10
click at [1176, 143] on span "r/interviews" at bounding box center [1209, 142] width 35 height 7
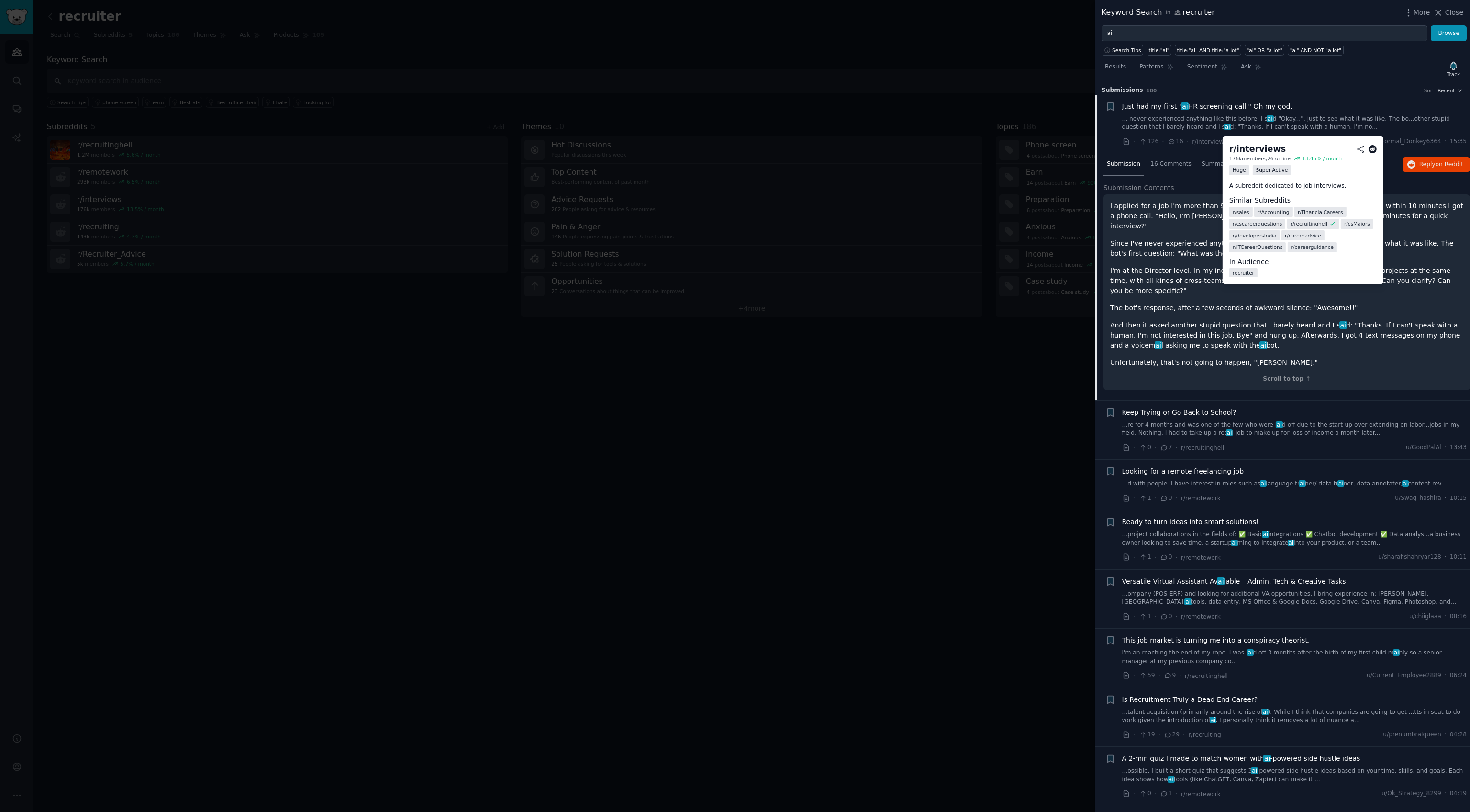
click at [1176, 147] on div "r/ interviews" at bounding box center [1257, 150] width 57 height 12
click at [1176, 146] on icon at bounding box center [1373, 150] width 9 height 9
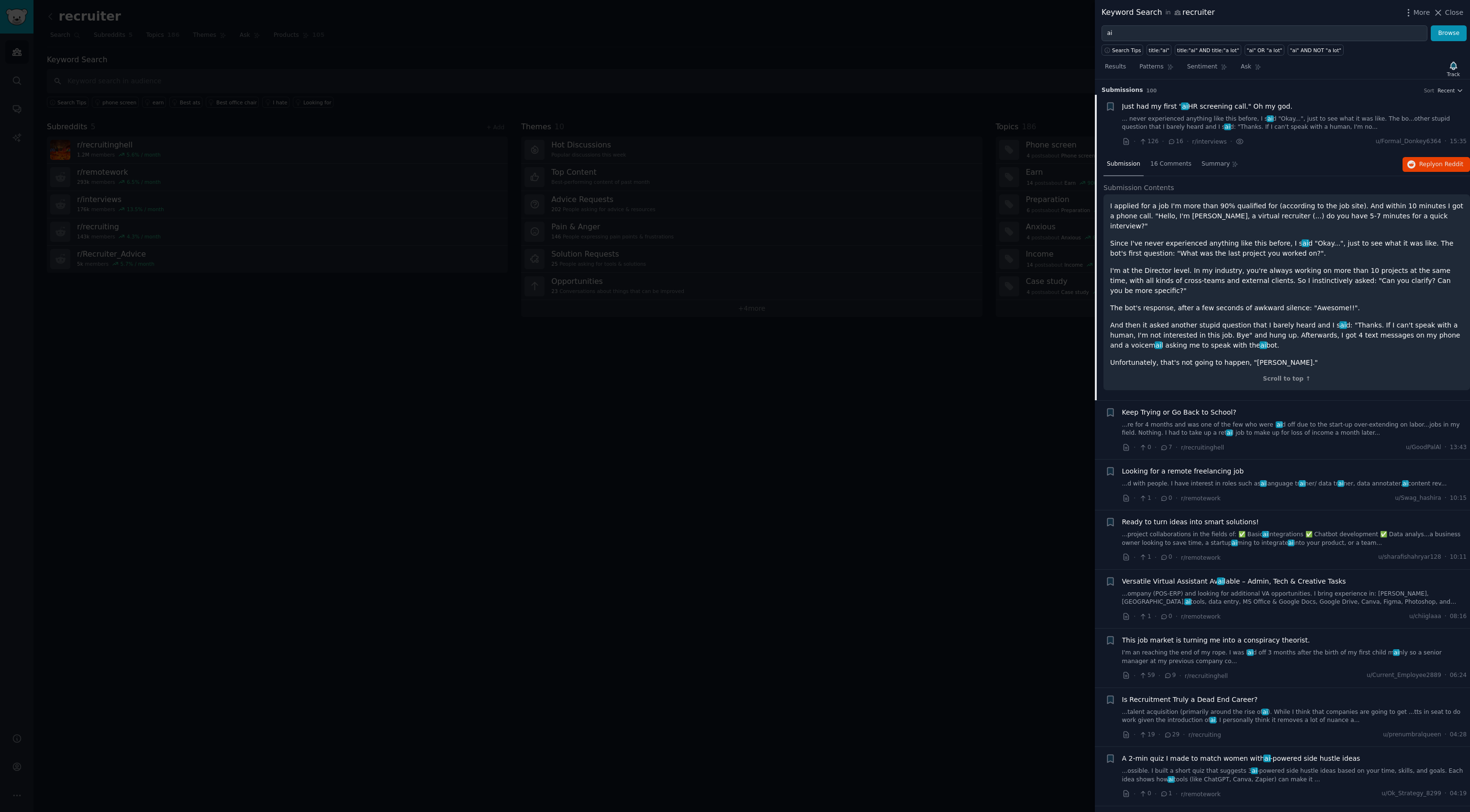
click at [816, 463] on div at bounding box center [735, 406] width 1470 height 812
